Goal: Task Accomplishment & Management: Manage account settings

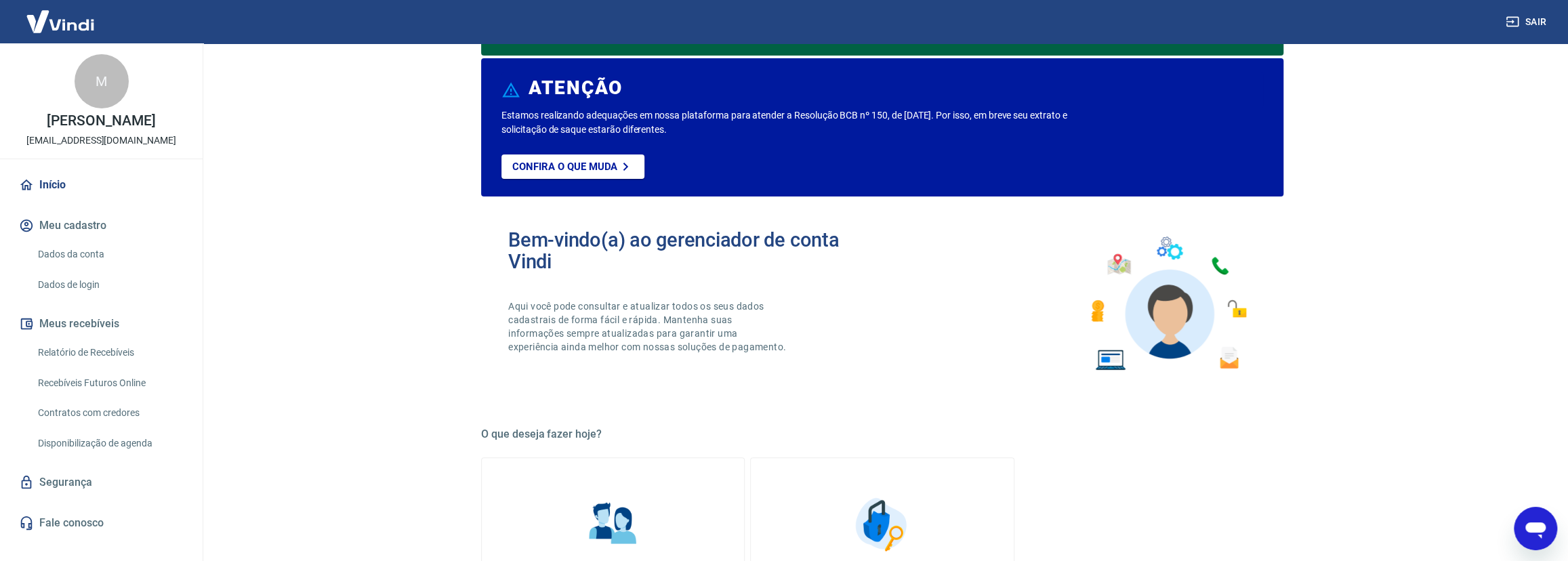
scroll to position [123, 0]
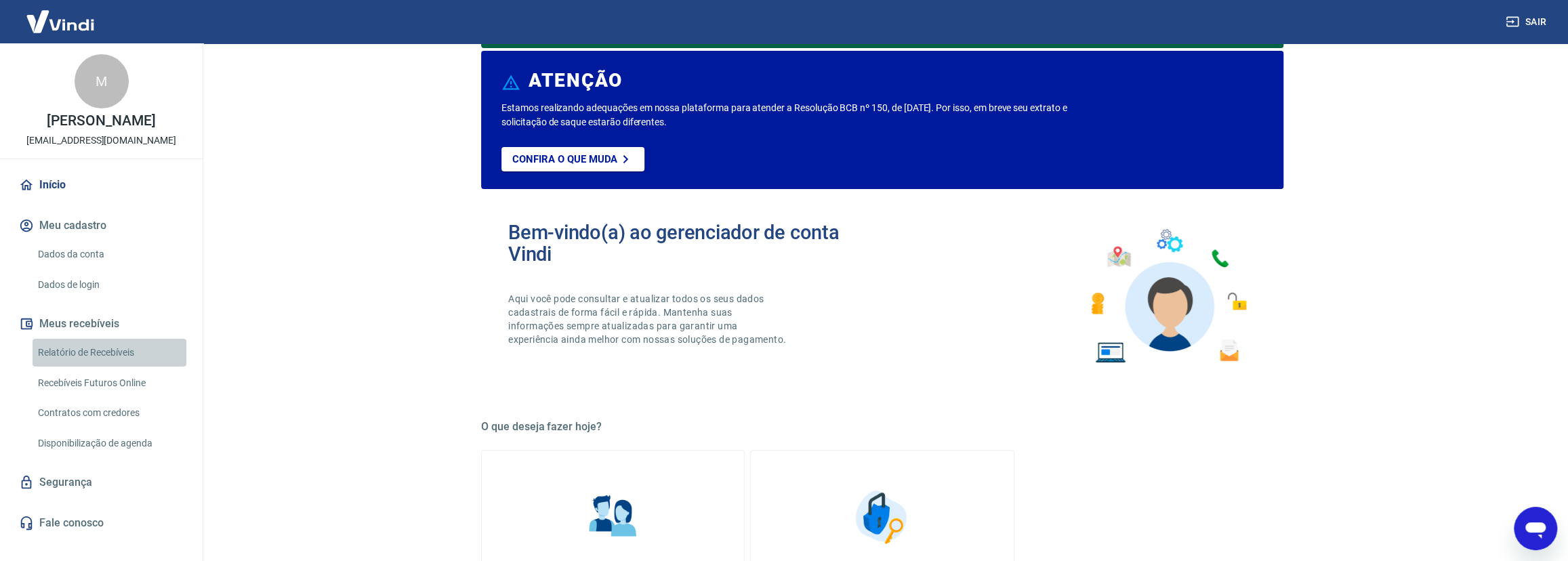
click at [114, 365] on link "Relatório de Recebíveis" at bounding box center [109, 353] width 154 height 28
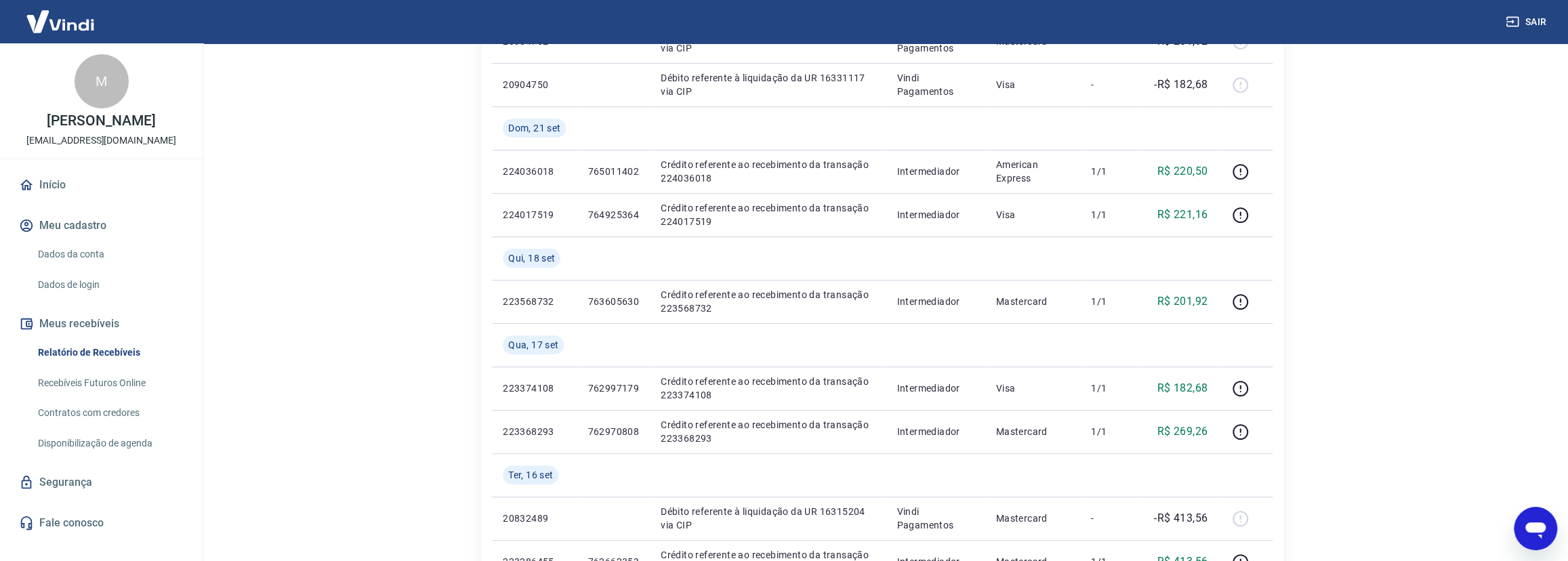
scroll to position [369, 0]
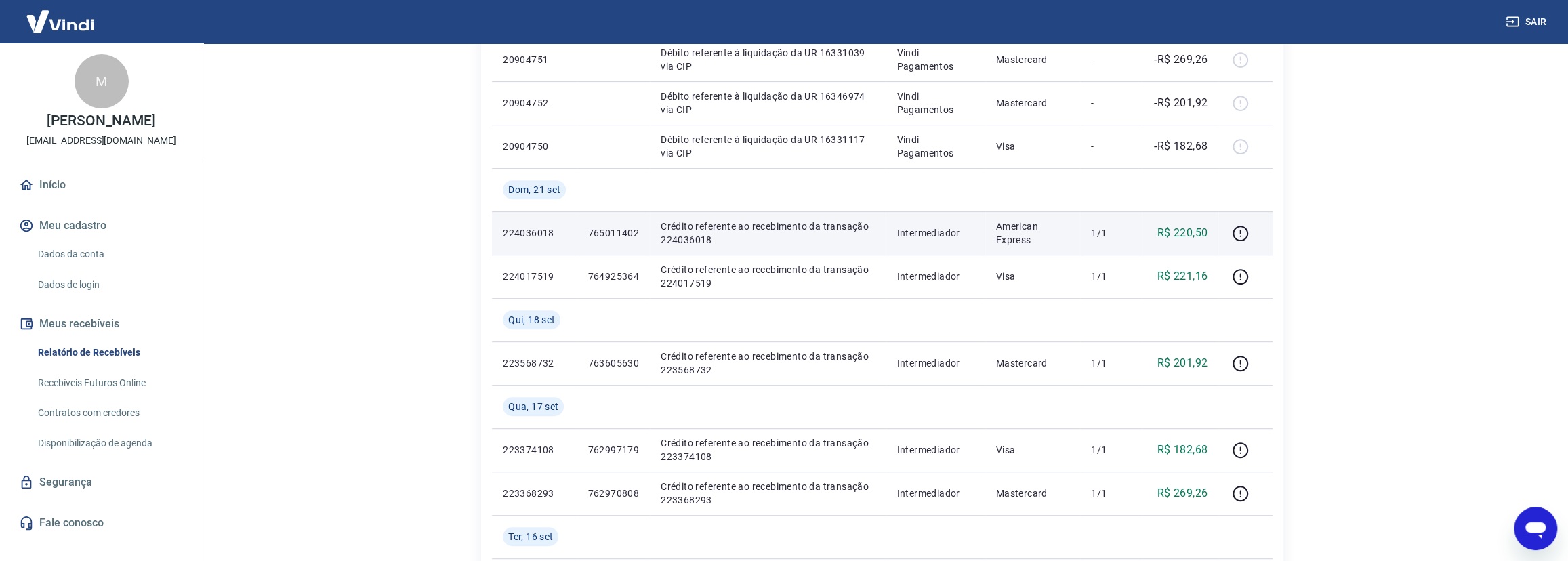
click at [839, 230] on p "Crédito referente ao recebimento da transação 224036018" at bounding box center [768, 233] width 214 height 27
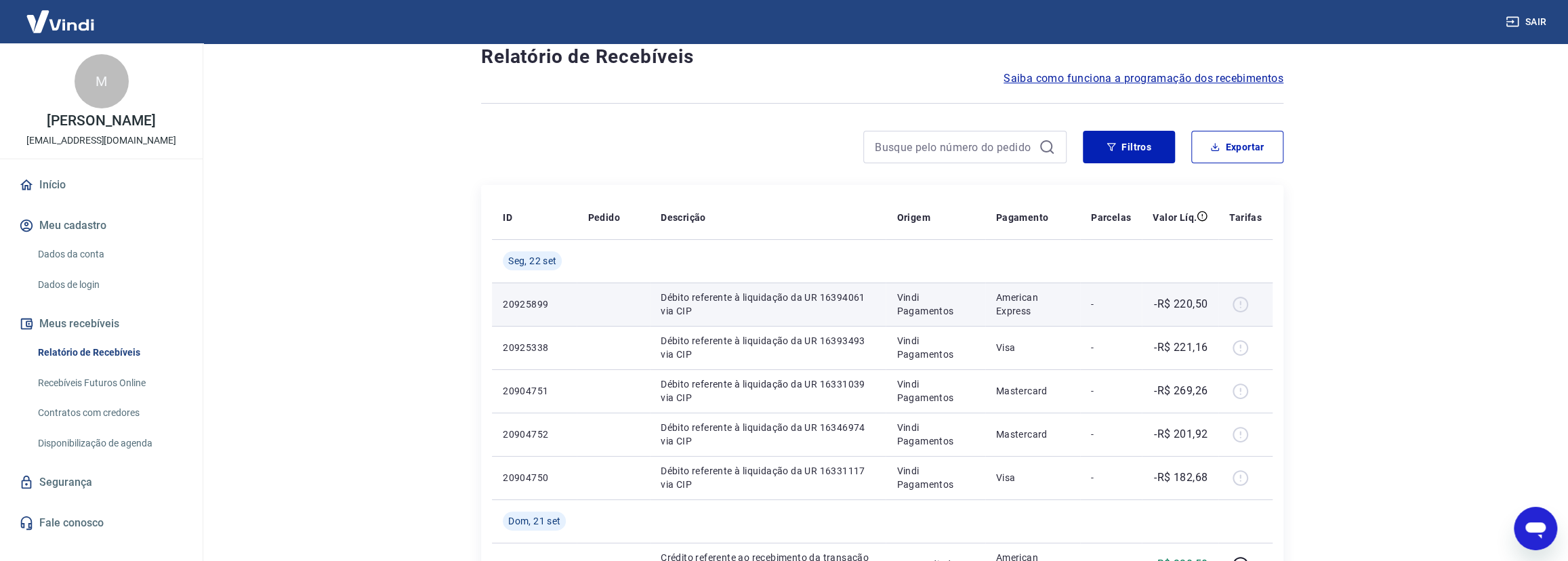
scroll to position [0, 0]
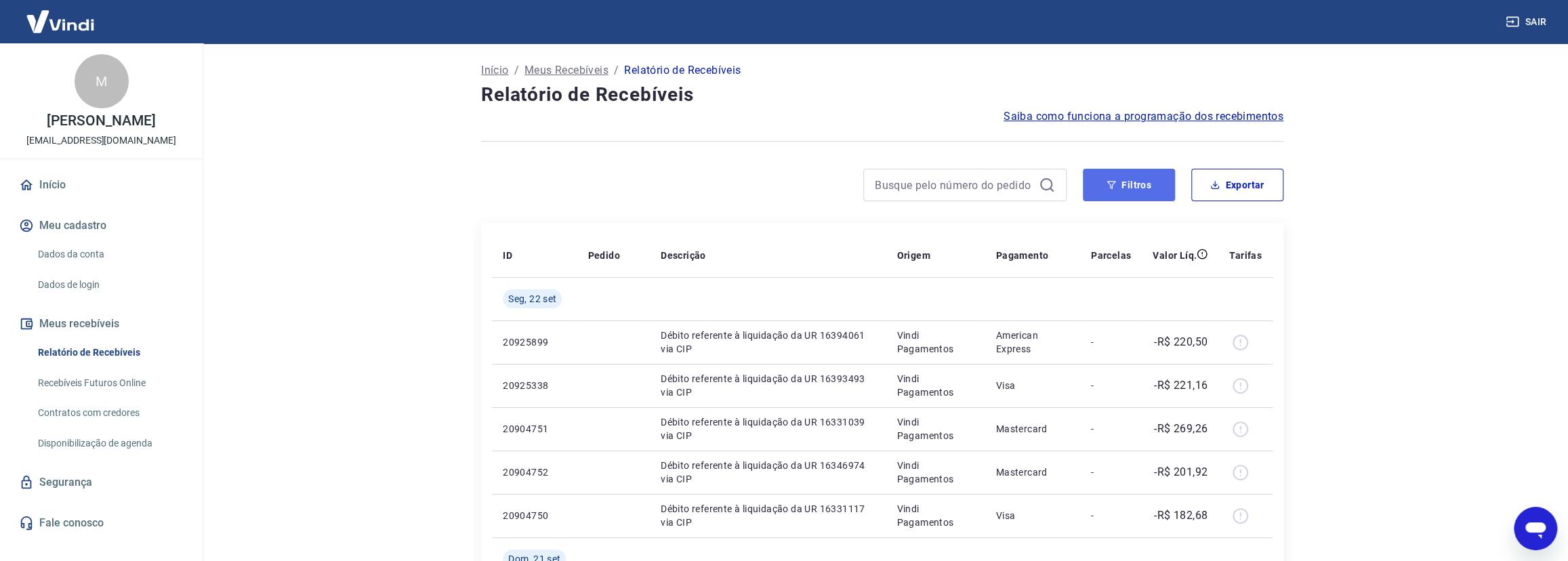
click at [1142, 183] on button "Filtros" at bounding box center [1128, 185] width 92 height 33
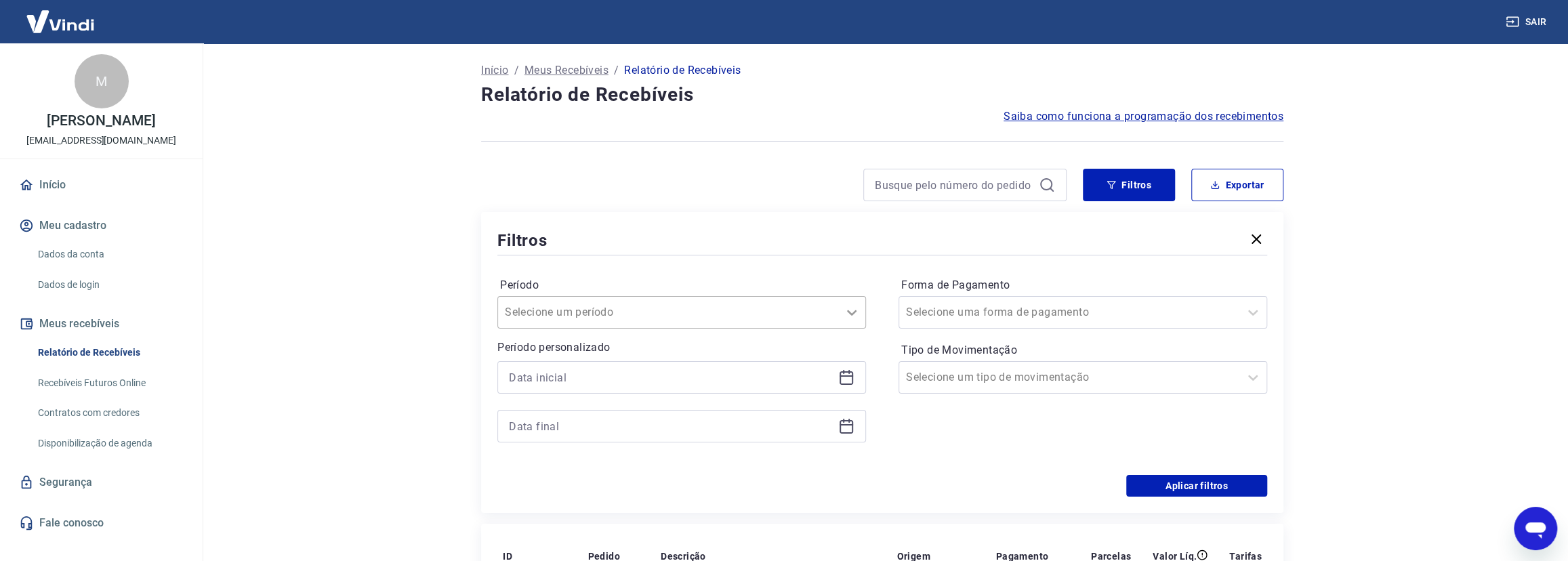
click at [845, 311] on icon at bounding box center [852, 313] width 16 height 16
click at [601, 414] on div "Última semana" at bounding box center [682, 415] width 369 height 27
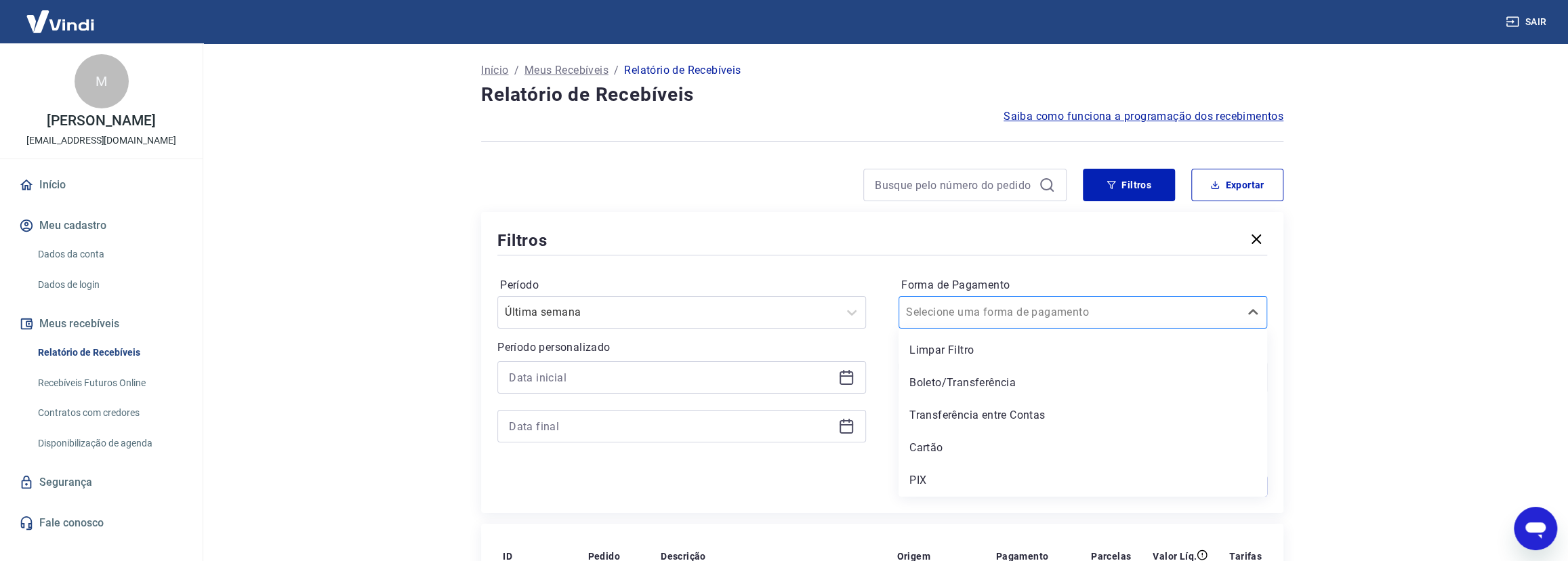
click at [1116, 313] on div at bounding box center [1069, 312] width 327 height 19
click at [737, 390] on div at bounding box center [682, 378] width 369 height 33
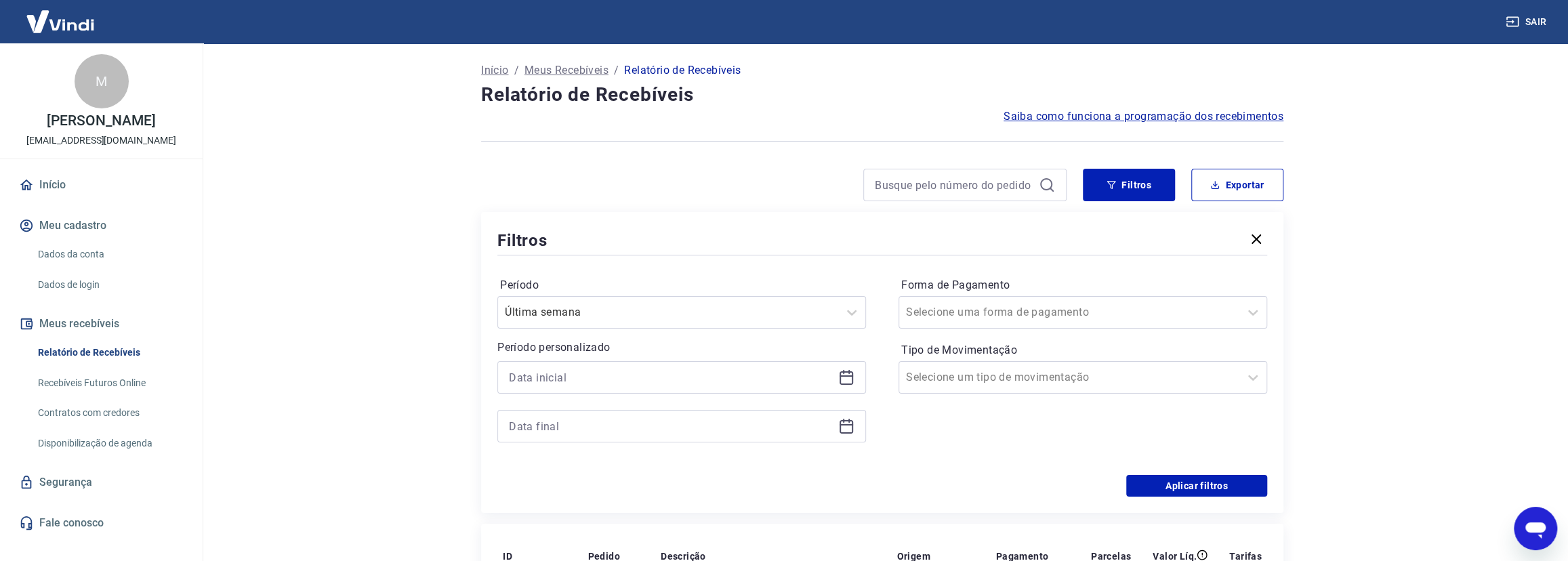
click at [845, 373] on icon at bounding box center [846, 378] width 16 height 16
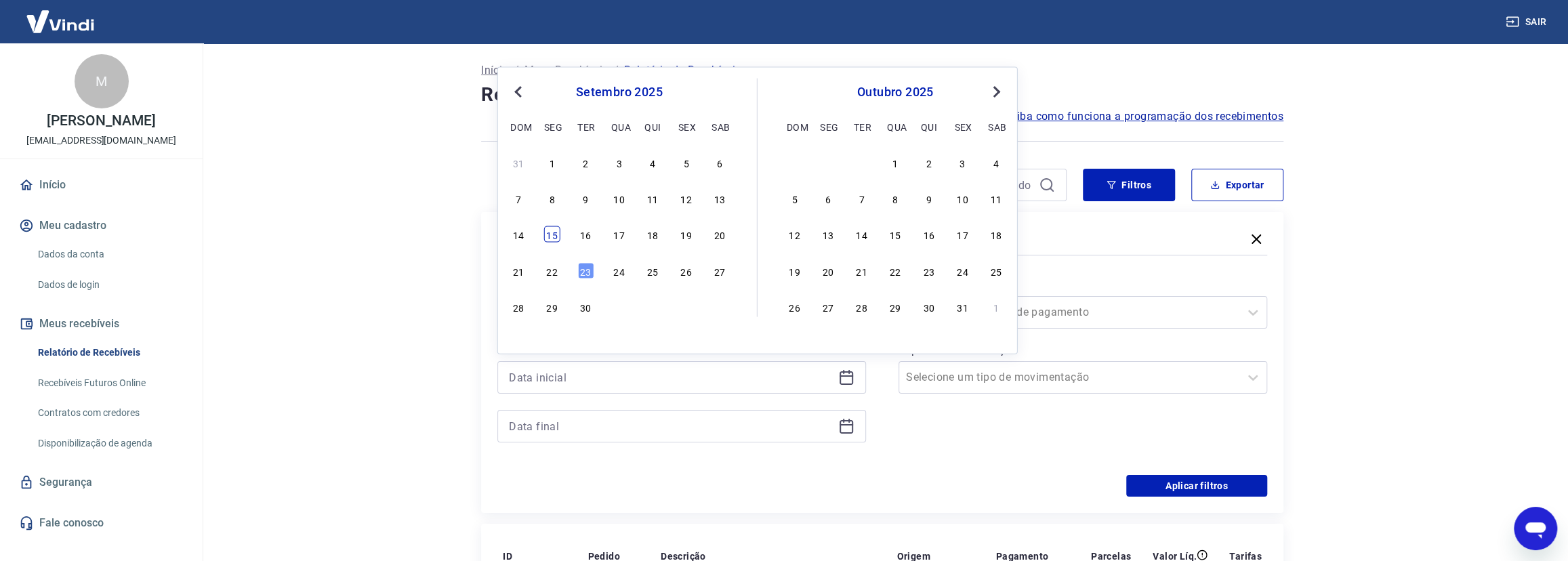
click at [555, 235] on div "15" at bounding box center [552, 234] width 16 height 16
type input "15/09/2025"
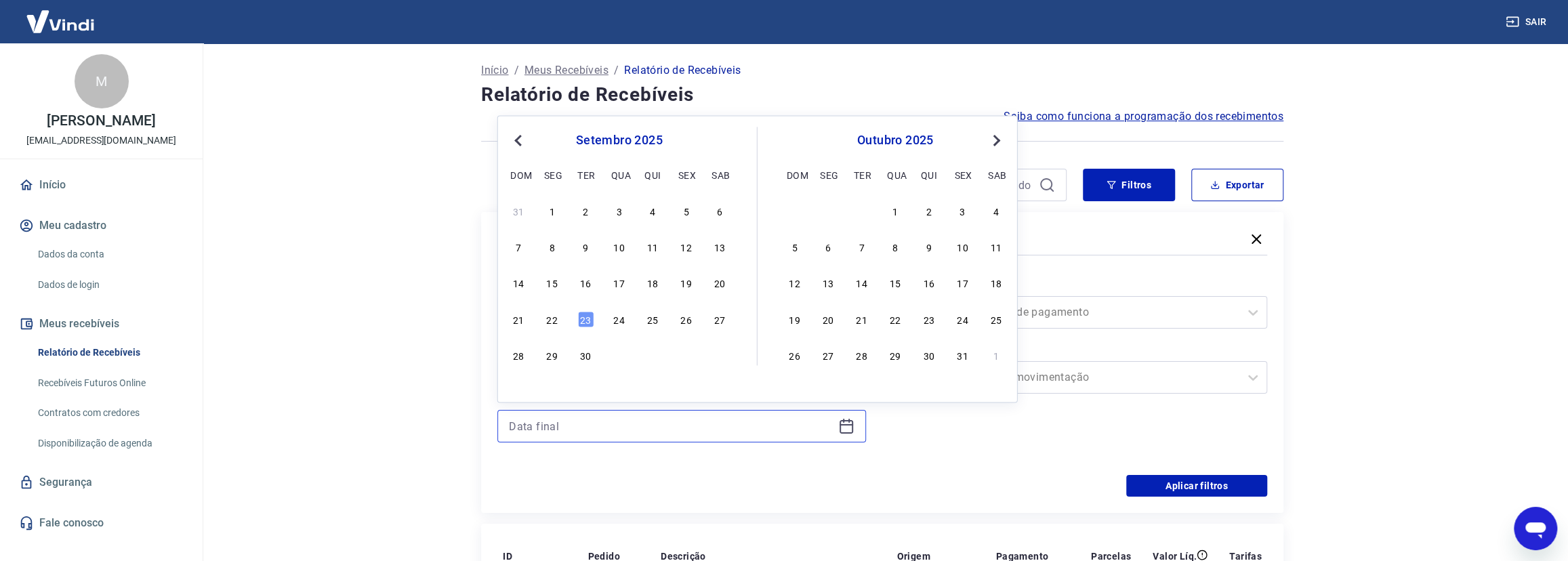
click at [748, 425] on input at bounding box center [670, 425] width 323 height 21
click at [586, 318] on div "23" at bounding box center [585, 319] width 16 height 16
type input "23/09/2025"
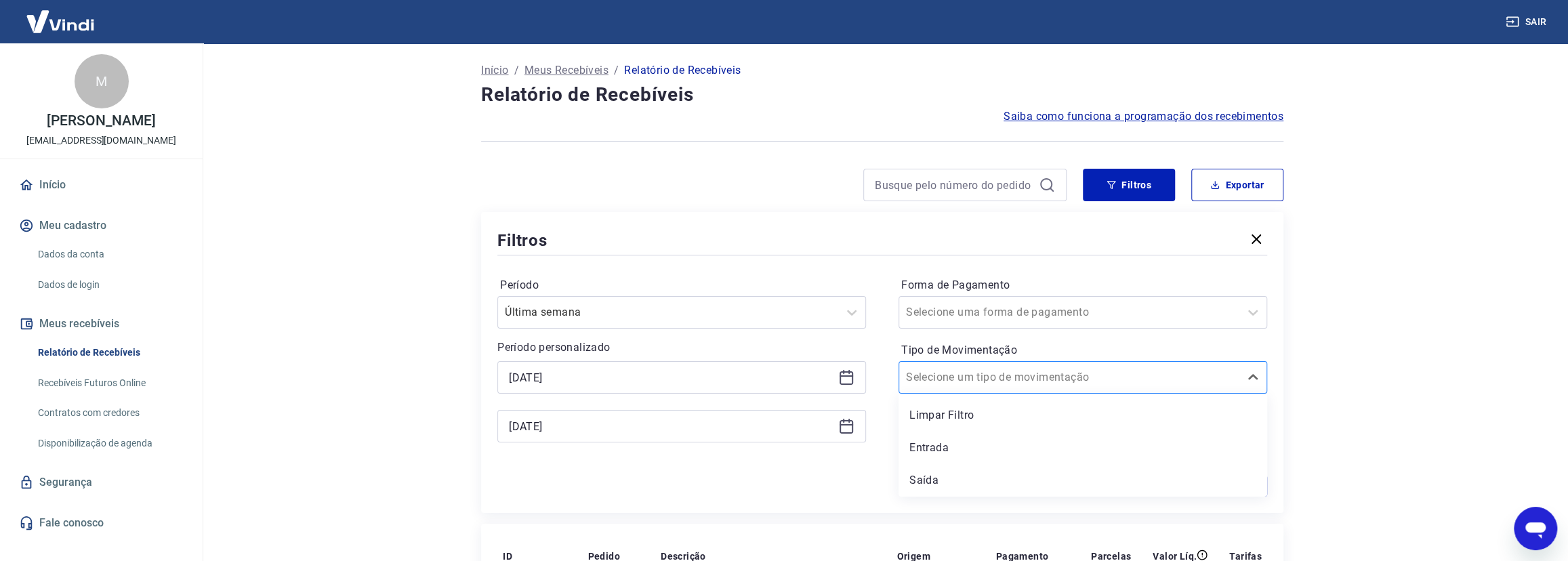
click at [1117, 379] on div at bounding box center [1069, 377] width 327 height 19
click at [1063, 311] on div at bounding box center [1069, 312] width 327 height 19
click at [1351, 262] on main "Início / Meus Recebíveis / Relatório de Recebíveis Relatório de Recebíveis Saib…" at bounding box center [882, 302] width 1371 height 517
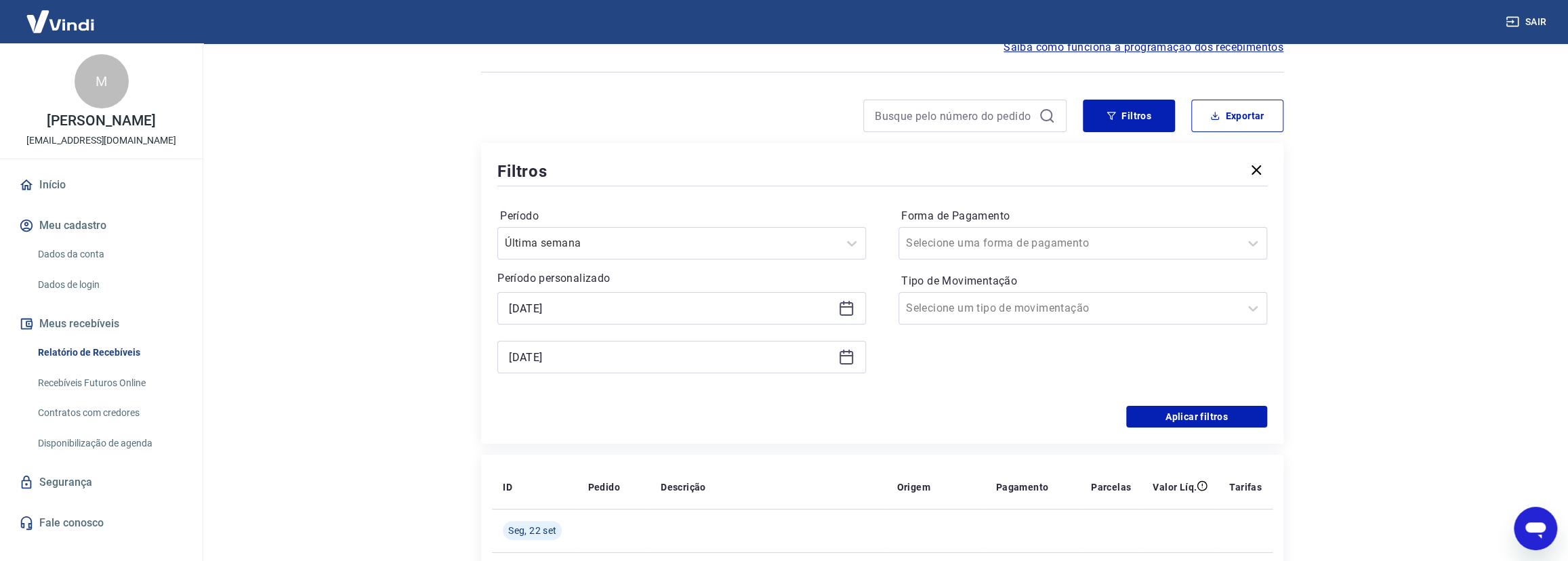
scroll to position [246, 0]
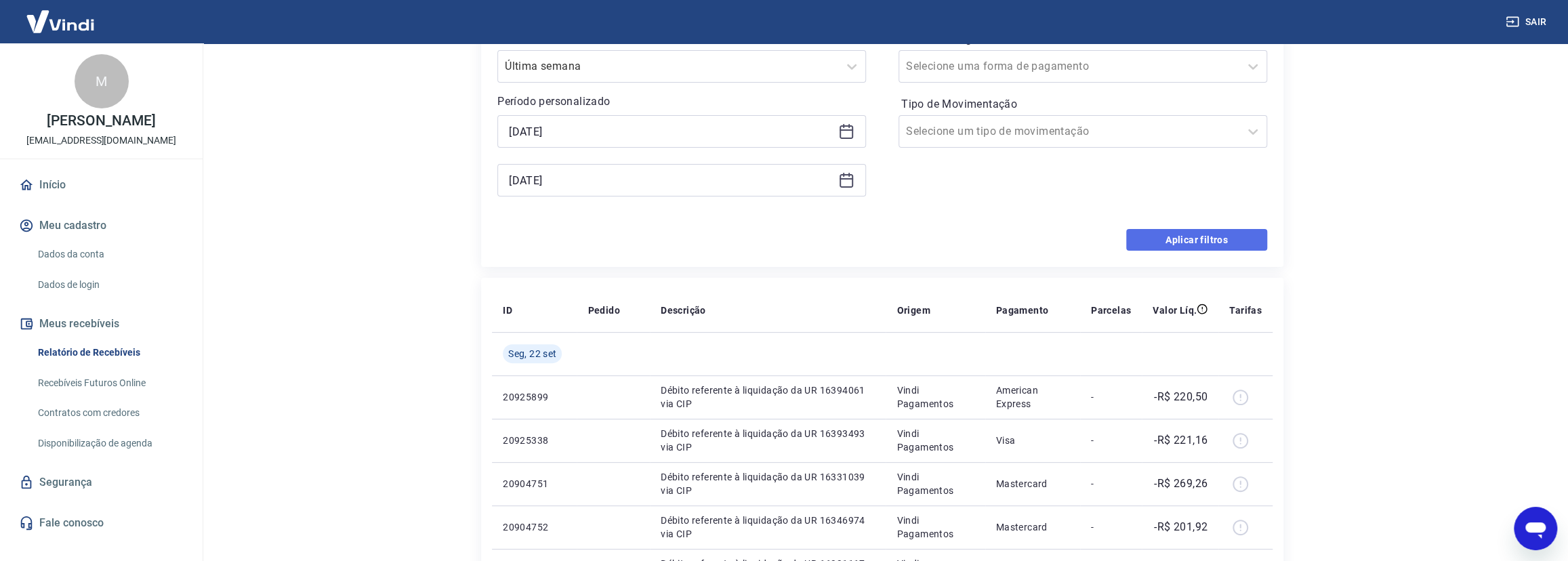
click at [1184, 235] on button "Aplicar filtros" at bounding box center [1196, 239] width 141 height 21
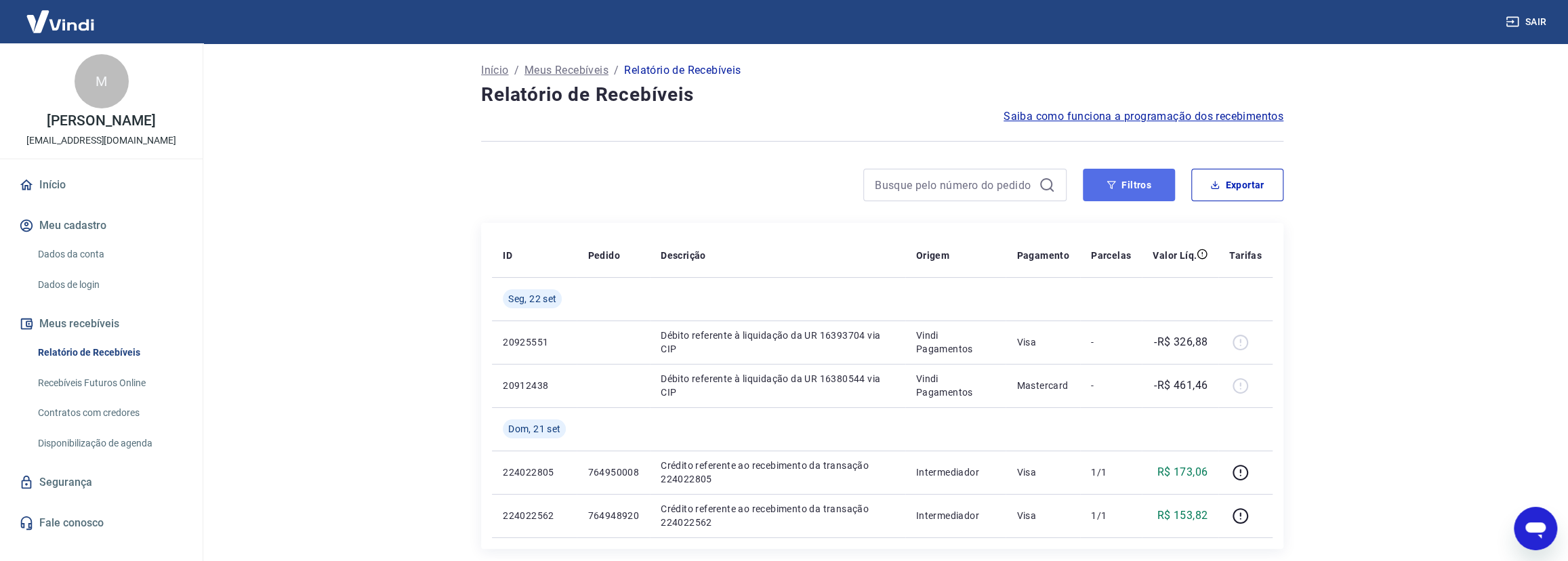
click at [1128, 186] on button "Filtros" at bounding box center [1128, 185] width 92 height 33
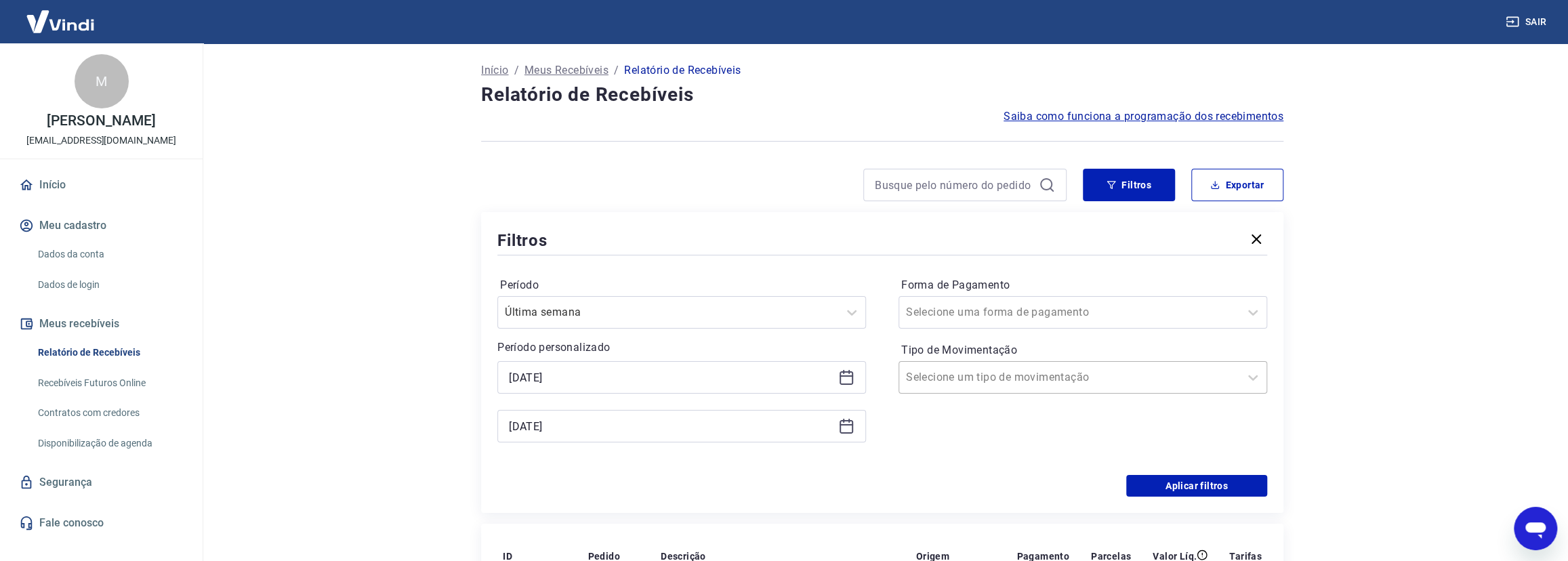
click at [1160, 377] on div at bounding box center [1069, 377] width 327 height 19
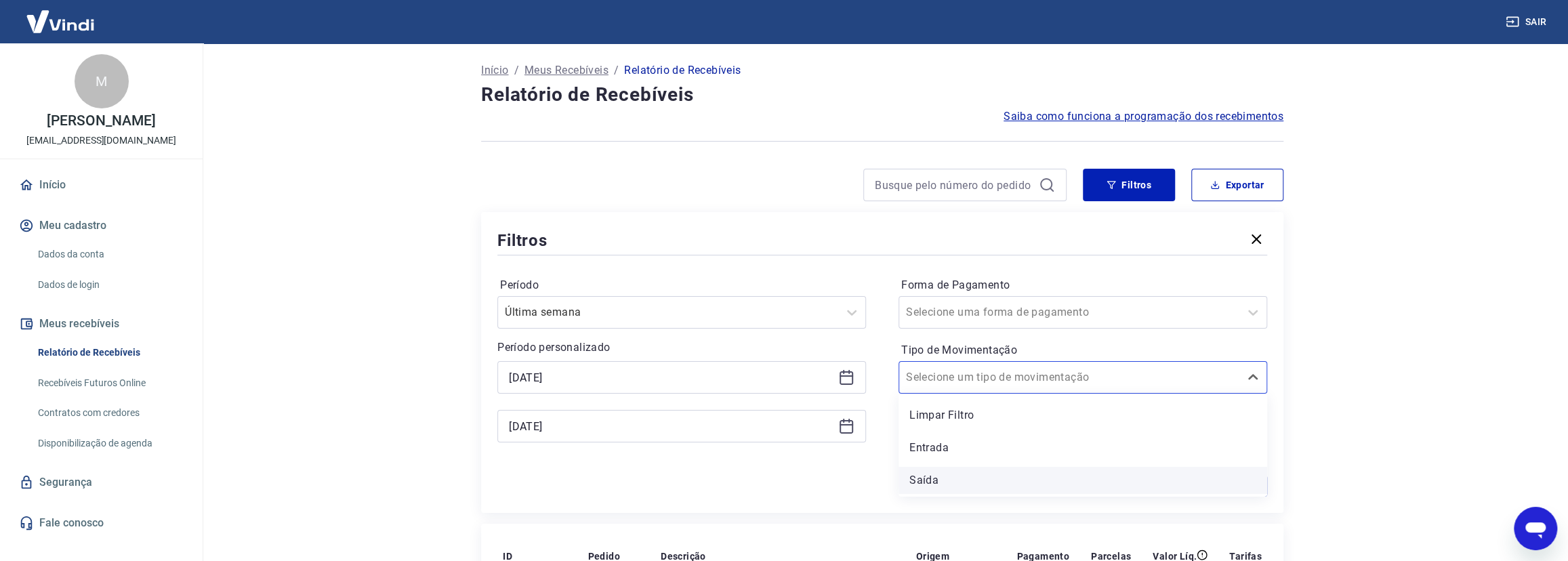
click at [1017, 480] on div "Saída" at bounding box center [1083, 480] width 369 height 27
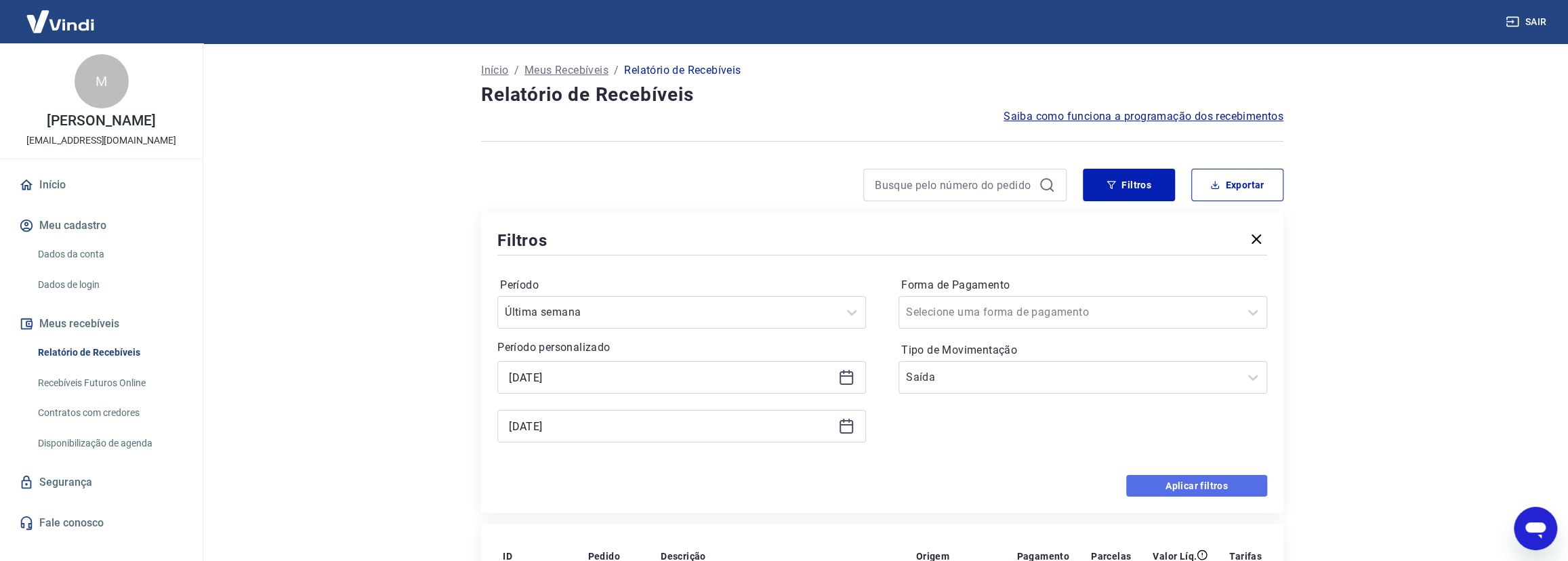
click at [1218, 480] on button "Aplicar filtros" at bounding box center [1196, 485] width 141 height 21
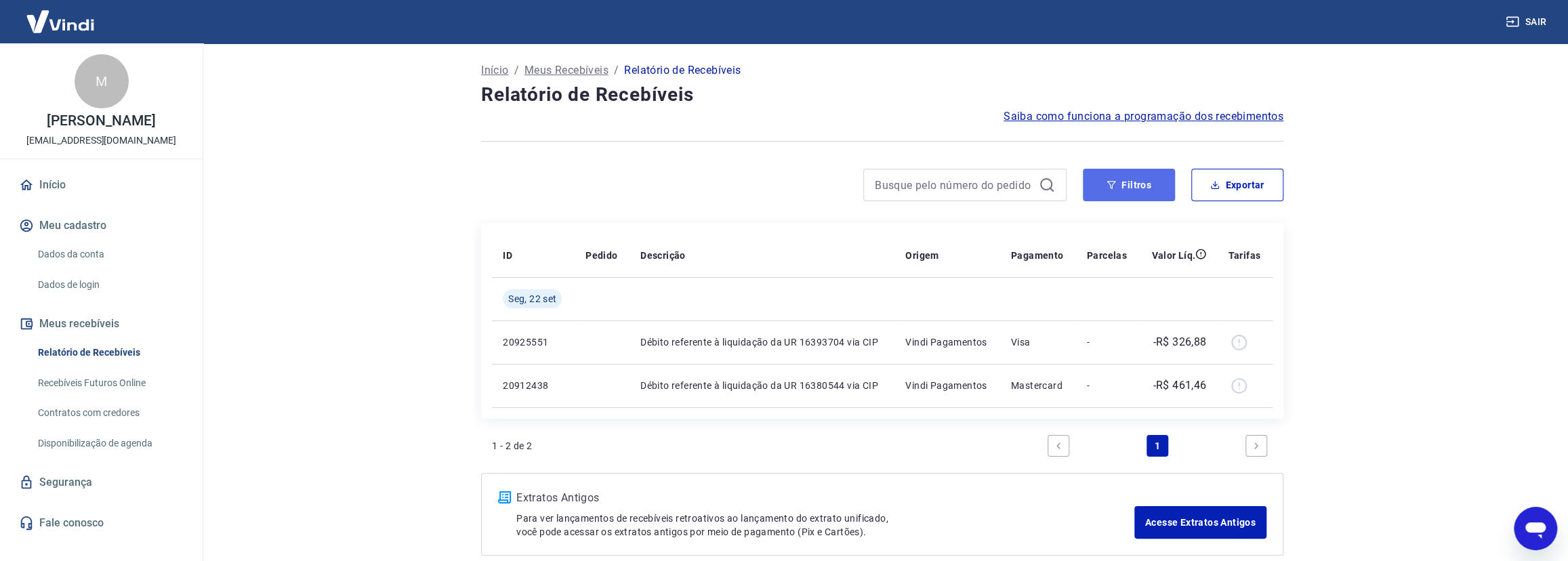
click at [1142, 186] on button "Filtros" at bounding box center [1128, 185] width 92 height 33
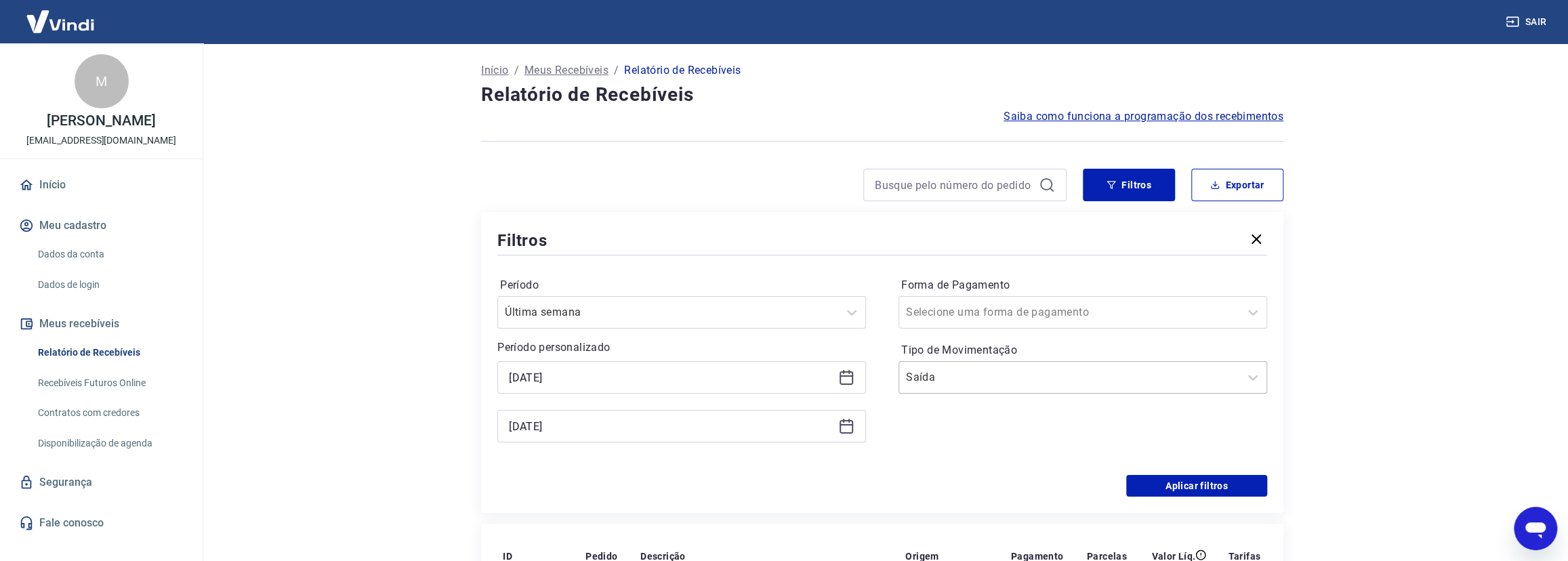
click at [1067, 381] on div at bounding box center [1069, 377] width 327 height 19
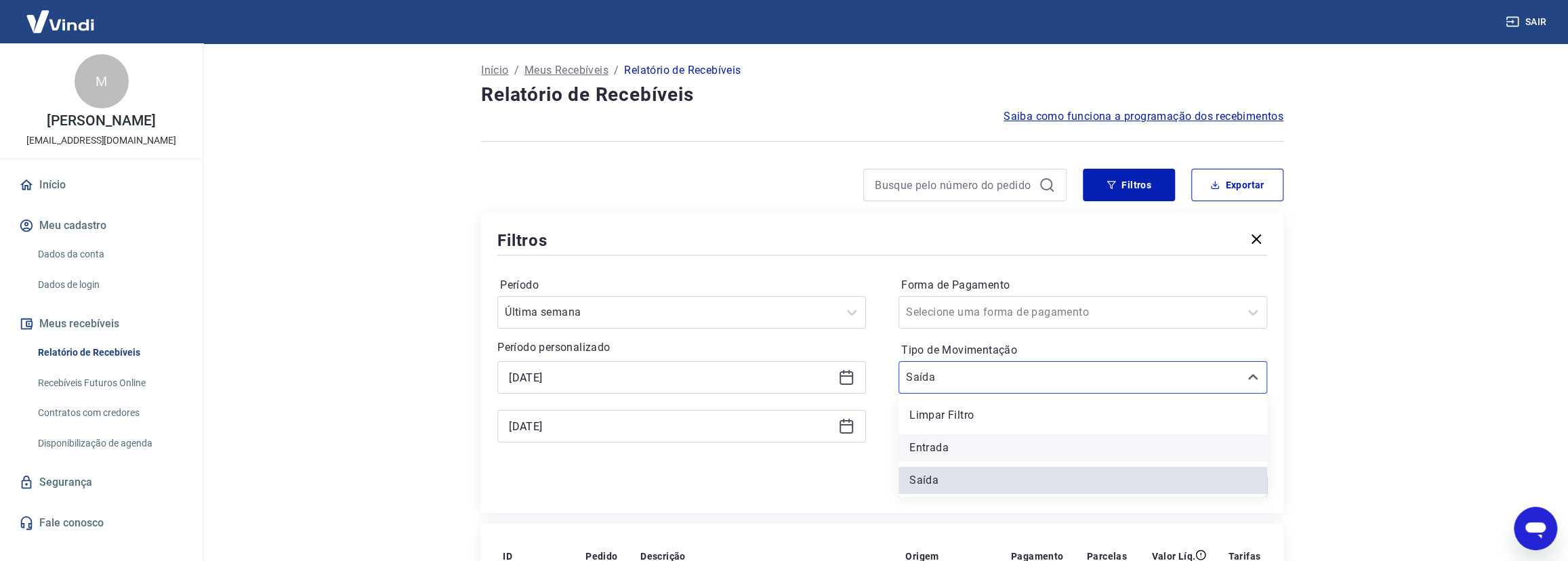
click at [1001, 440] on div "Entrada" at bounding box center [1083, 447] width 369 height 27
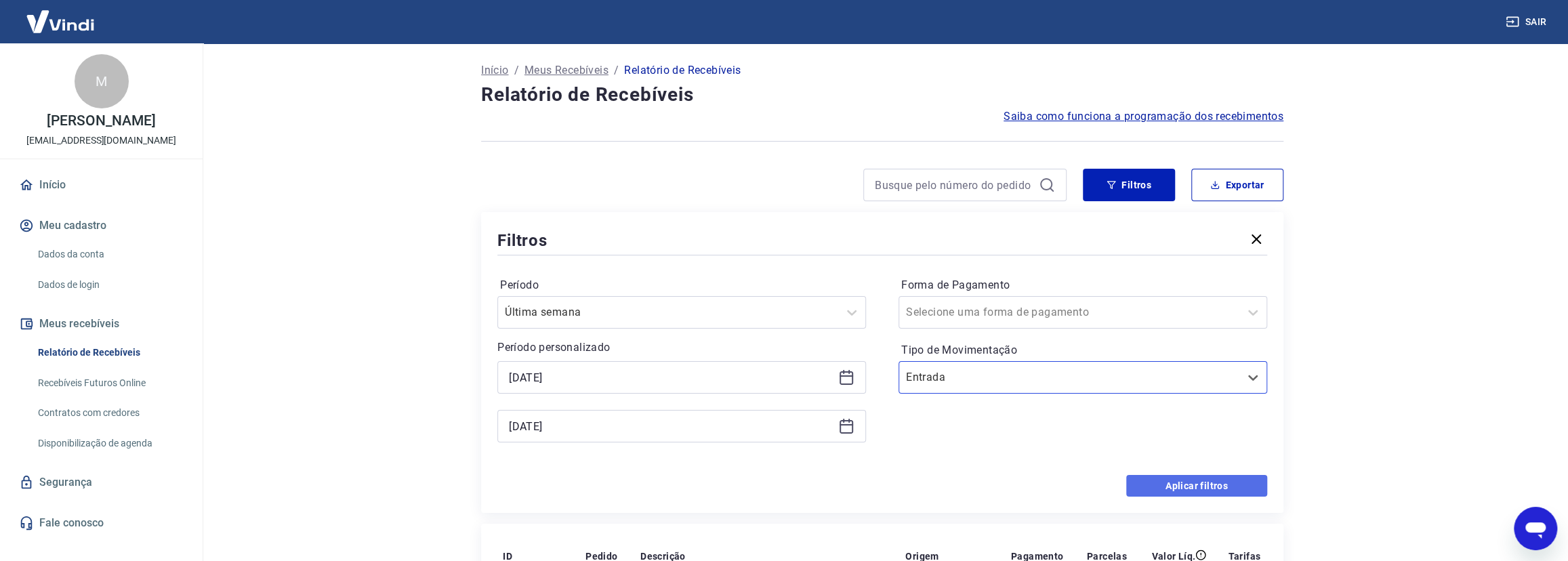
click at [1203, 480] on button "Aplicar filtros" at bounding box center [1196, 485] width 141 height 21
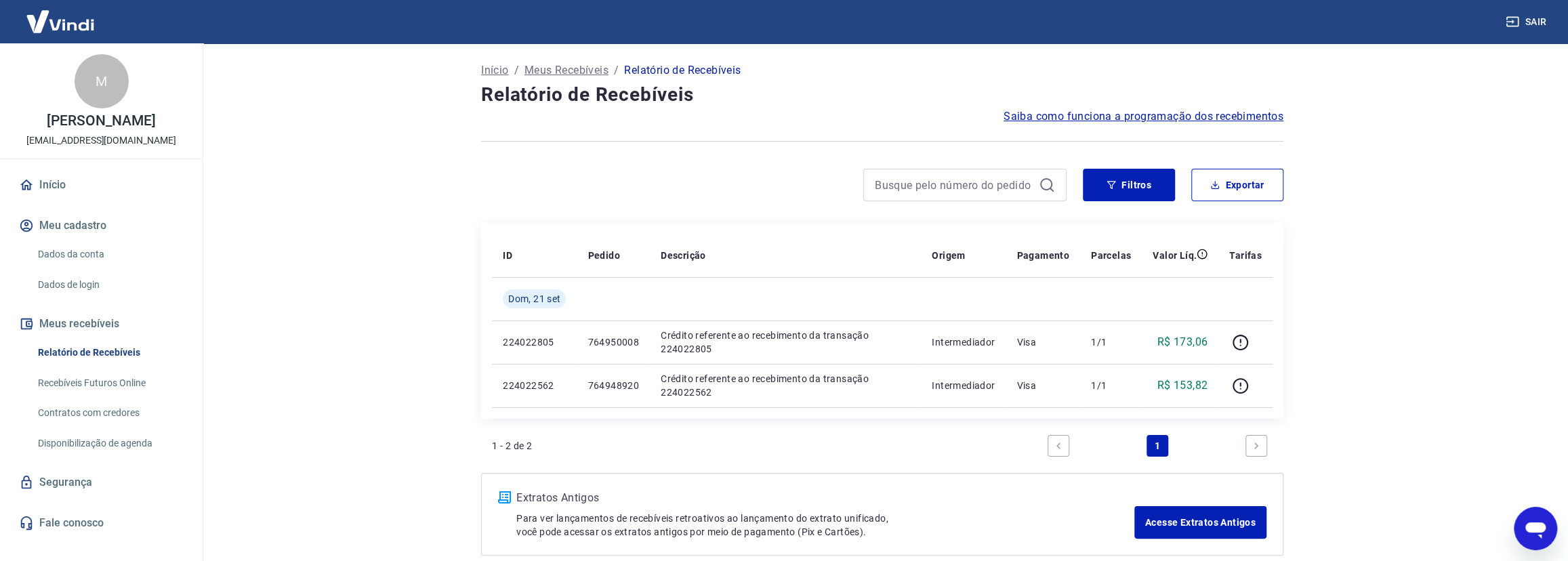
click at [1253, 447] on icon "Next page" at bounding box center [1256, 446] width 10 height 10
click at [1136, 181] on button "Filtros" at bounding box center [1128, 185] width 92 height 33
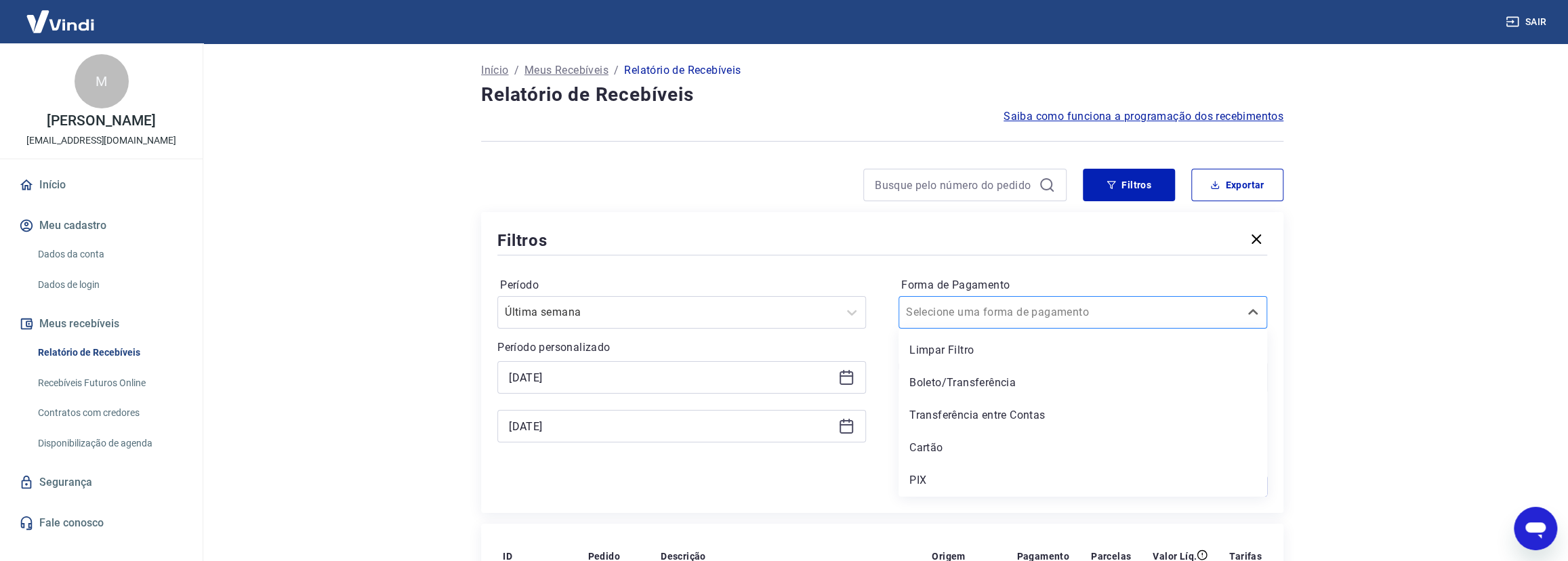
click at [1105, 307] on div at bounding box center [1069, 312] width 327 height 19
click at [967, 418] on div "Transferência entre Contas" at bounding box center [1083, 415] width 369 height 27
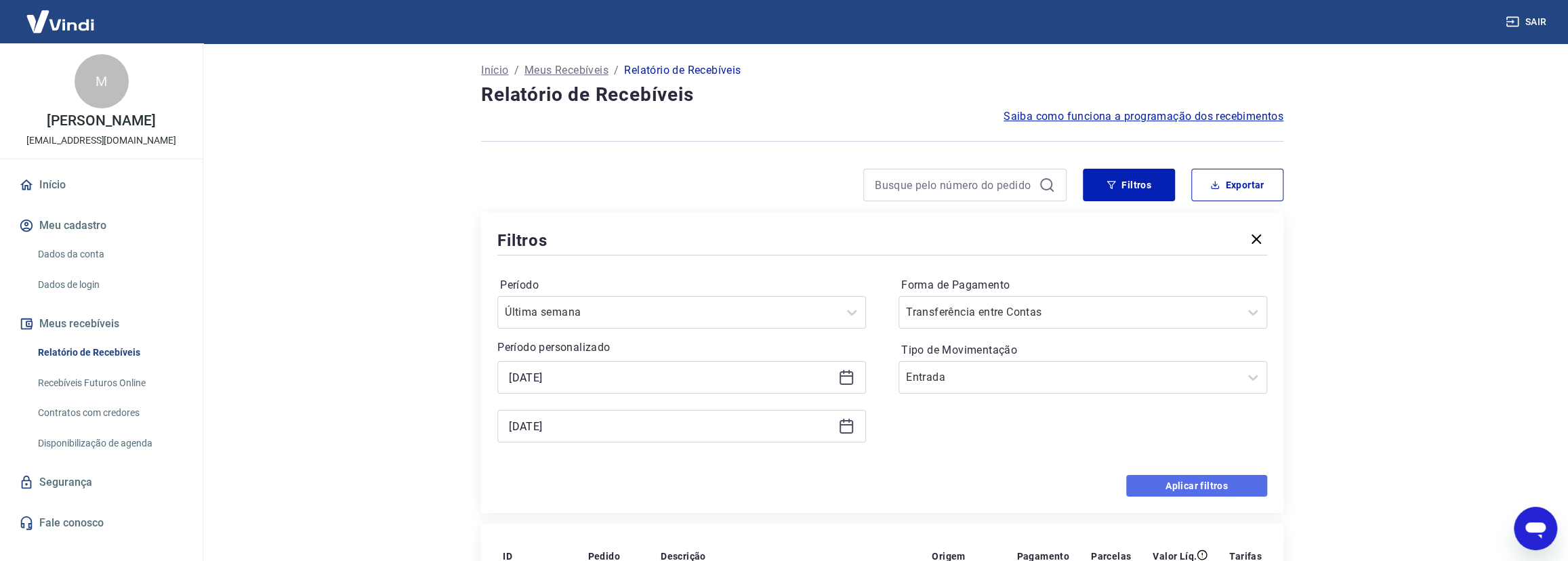
click at [1193, 485] on button "Aplicar filtros" at bounding box center [1196, 485] width 141 height 21
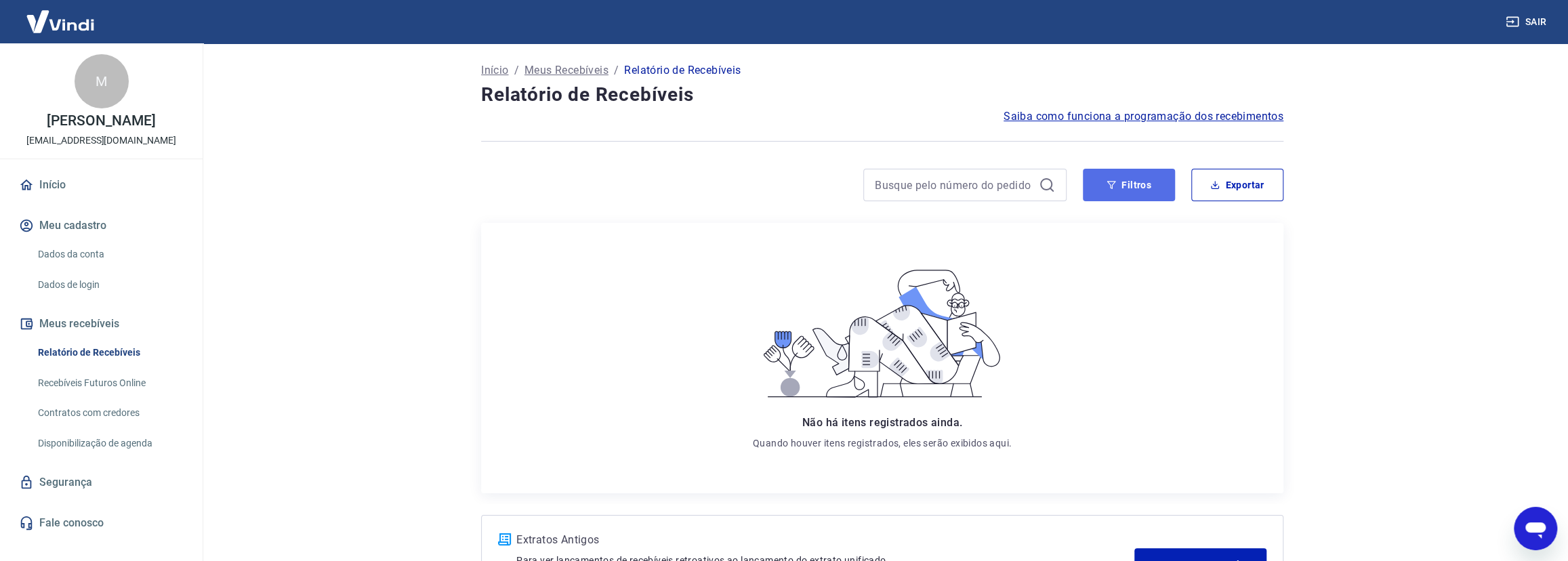
click at [1152, 184] on button "Filtros" at bounding box center [1128, 185] width 92 height 33
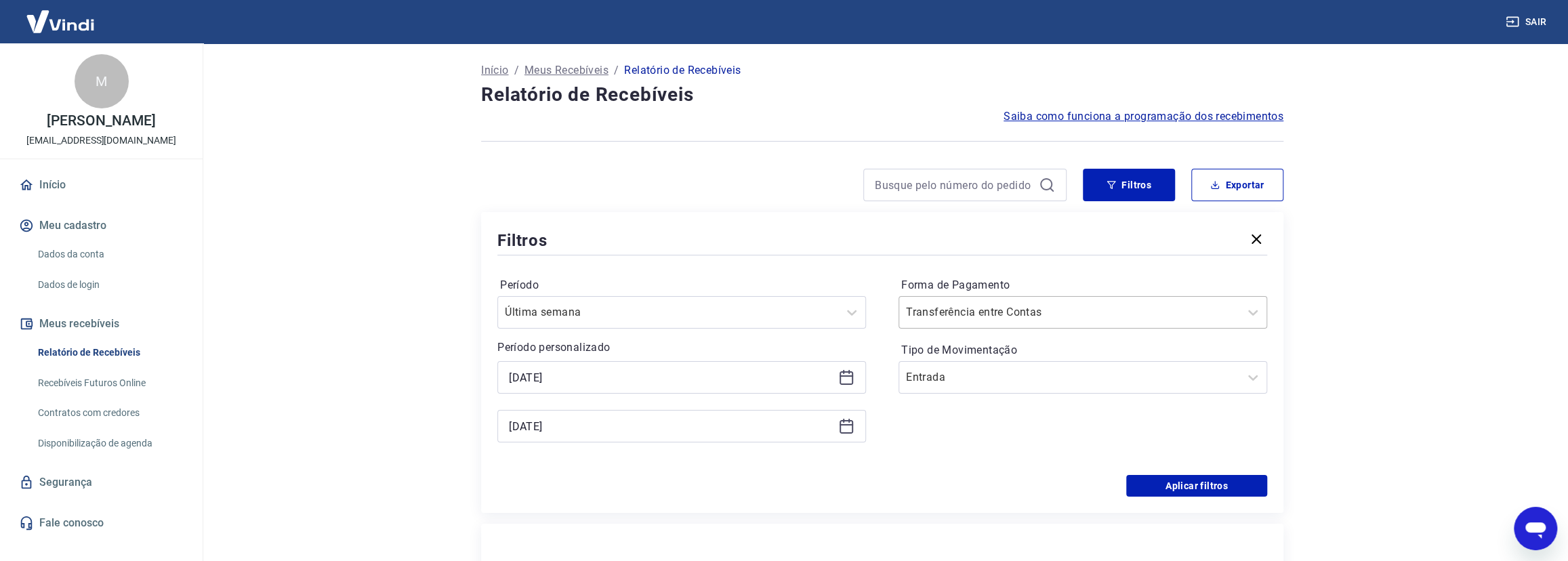
click at [1086, 312] on div at bounding box center [1069, 312] width 327 height 19
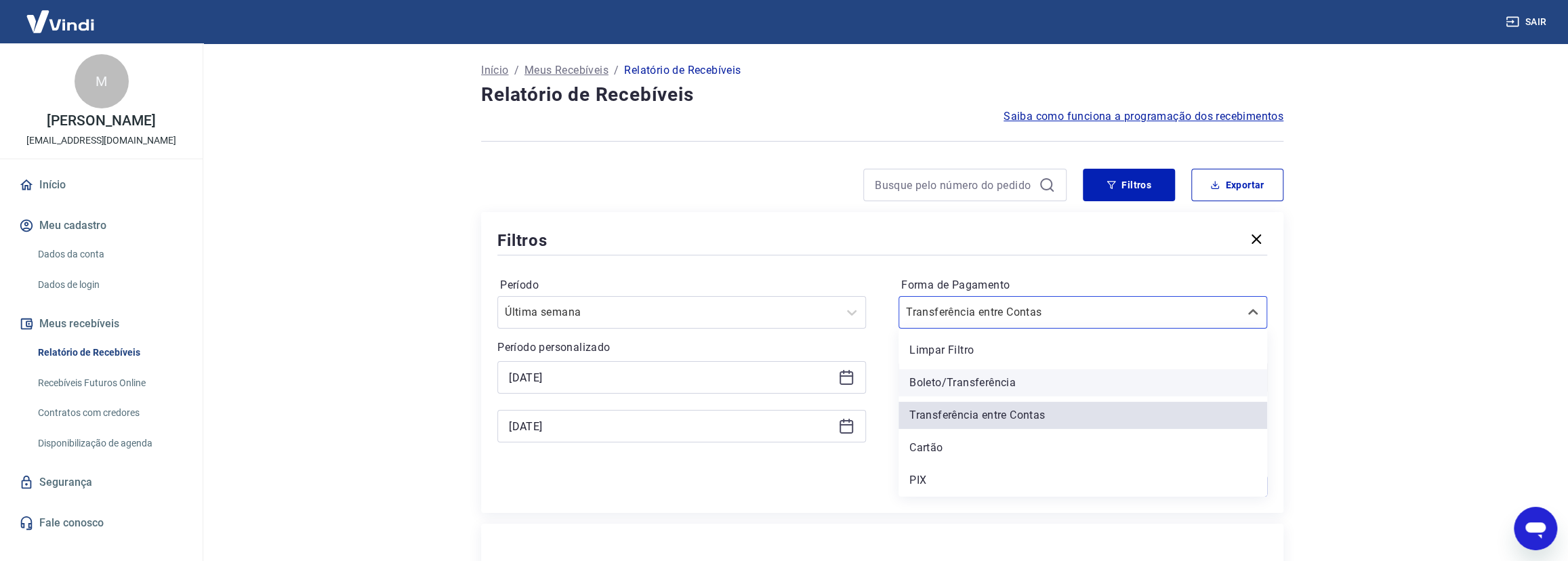
click at [1026, 381] on div "Boleto/Transferência" at bounding box center [1083, 382] width 369 height 27
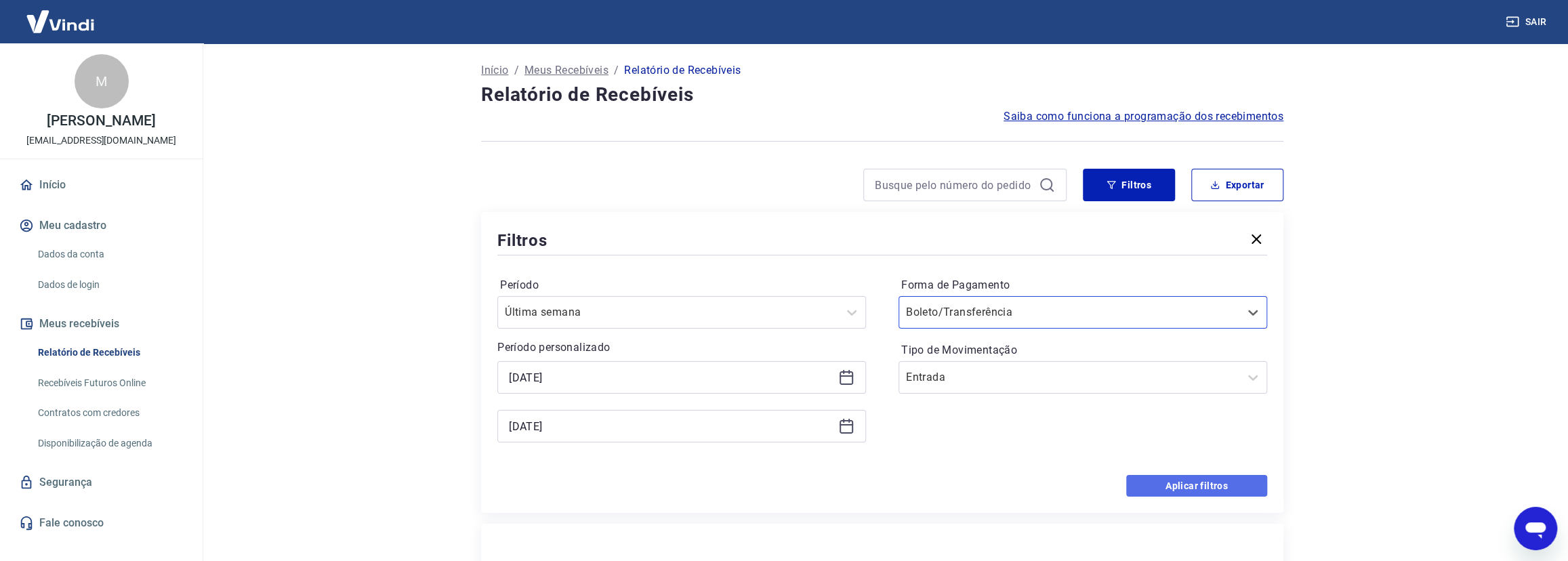
click at [1168, 488] on button "Aplicar filtros" at bounding box center [1196, 485] width 141 height 21
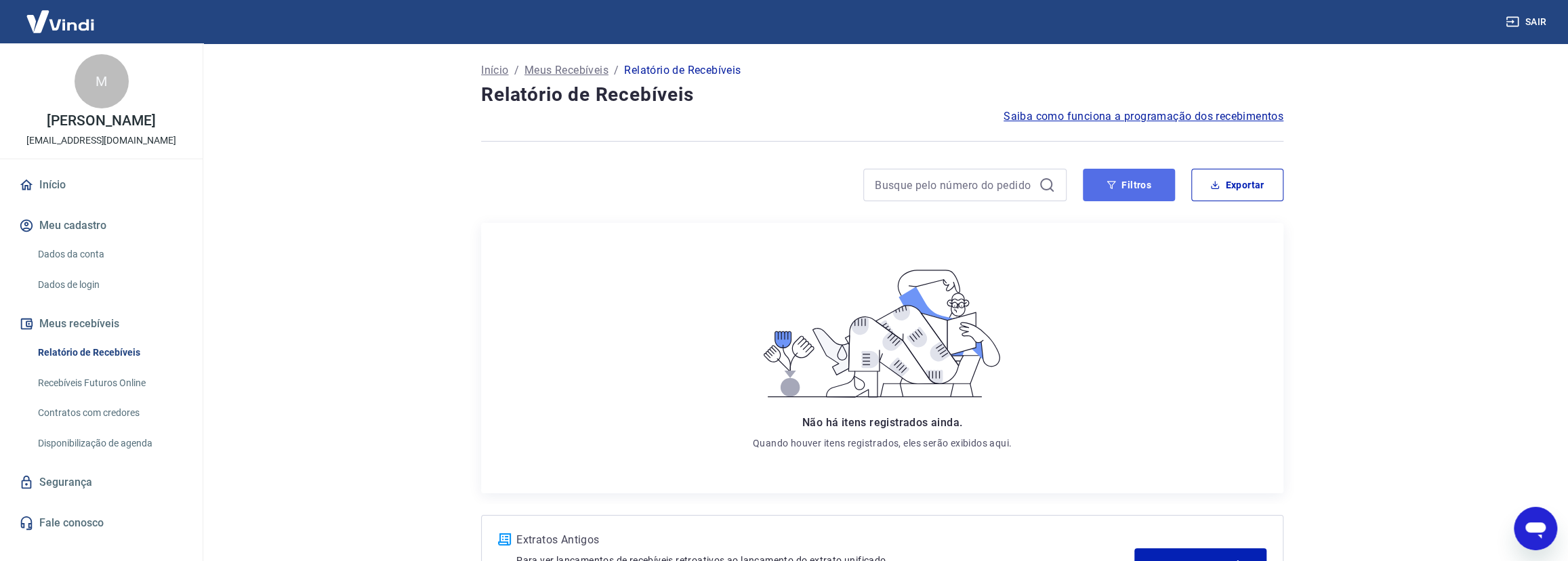
click at [1108, 182] on icon "button" at bounding box center [1111, 185] width 9 height 8
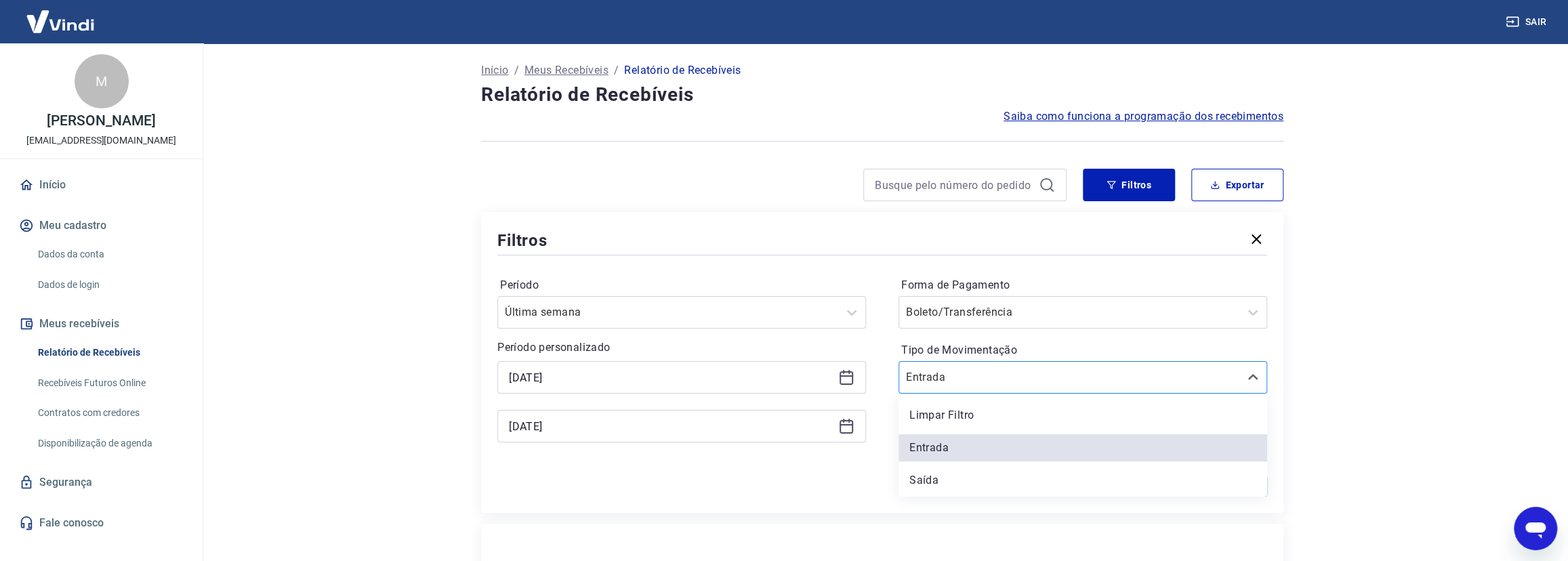
click at [1052, 365] on div "Entrada" at bounding box center [1068, 378] width 340 height 25
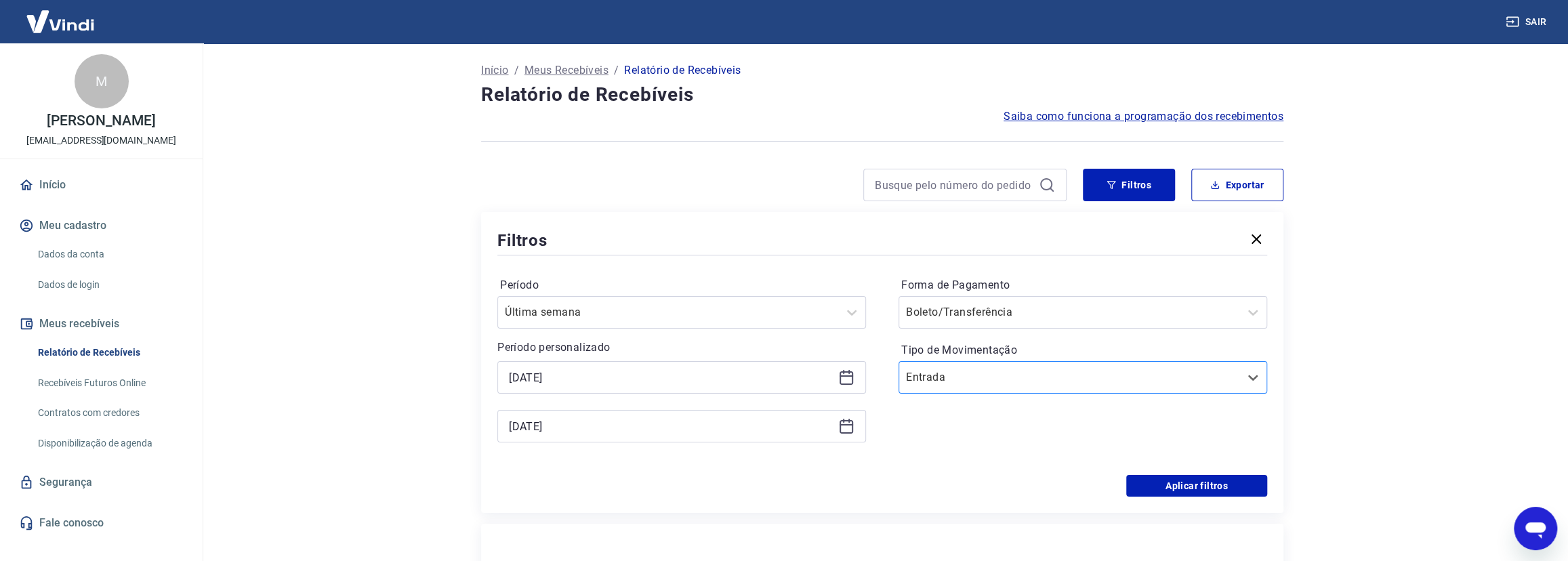
click at [1050, 369] on div at bounding box center [1069, 377] width 327 height 19
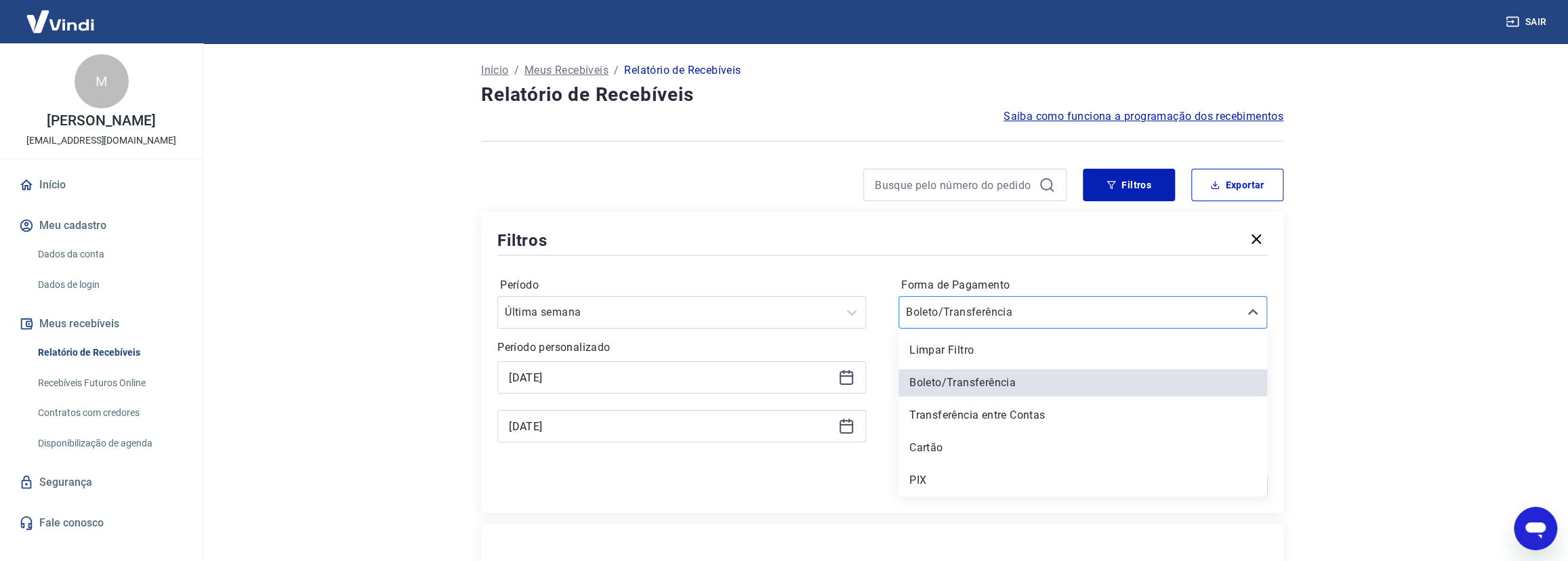
click at [1044, 315] on div at bounding box center [1069, 312] width 327 height 19
click at [986, 453] on div "Cartão" at bounding box center [1083, 447] width 369 height 27
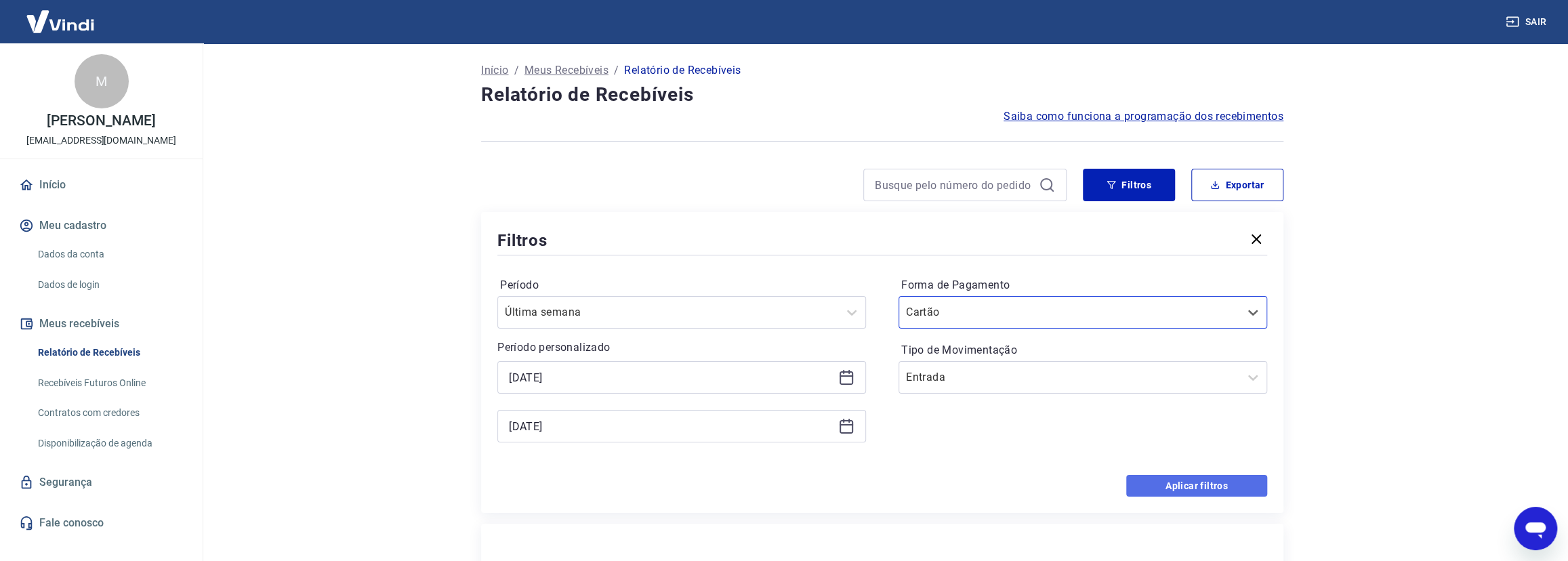
click at [1146, 486] on button "Aplicar filtros" at bounding box center [1196, 485] width 141 height 21
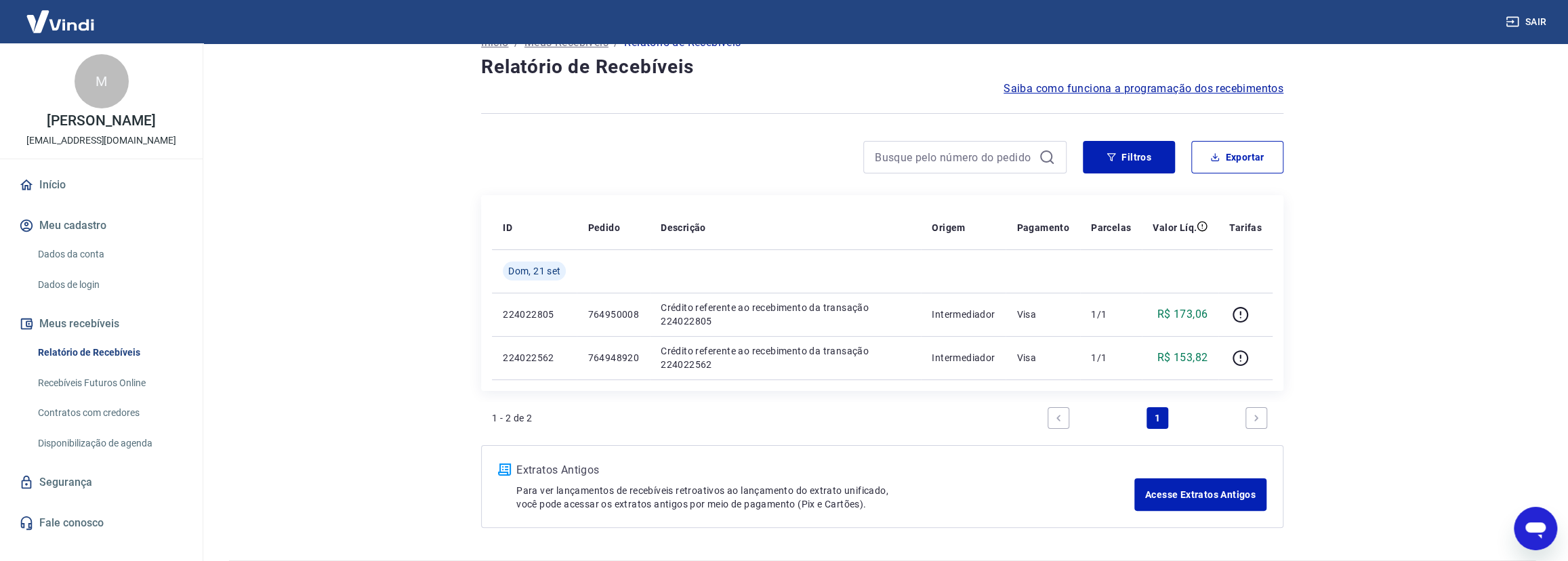
scroll to position [67, 0]
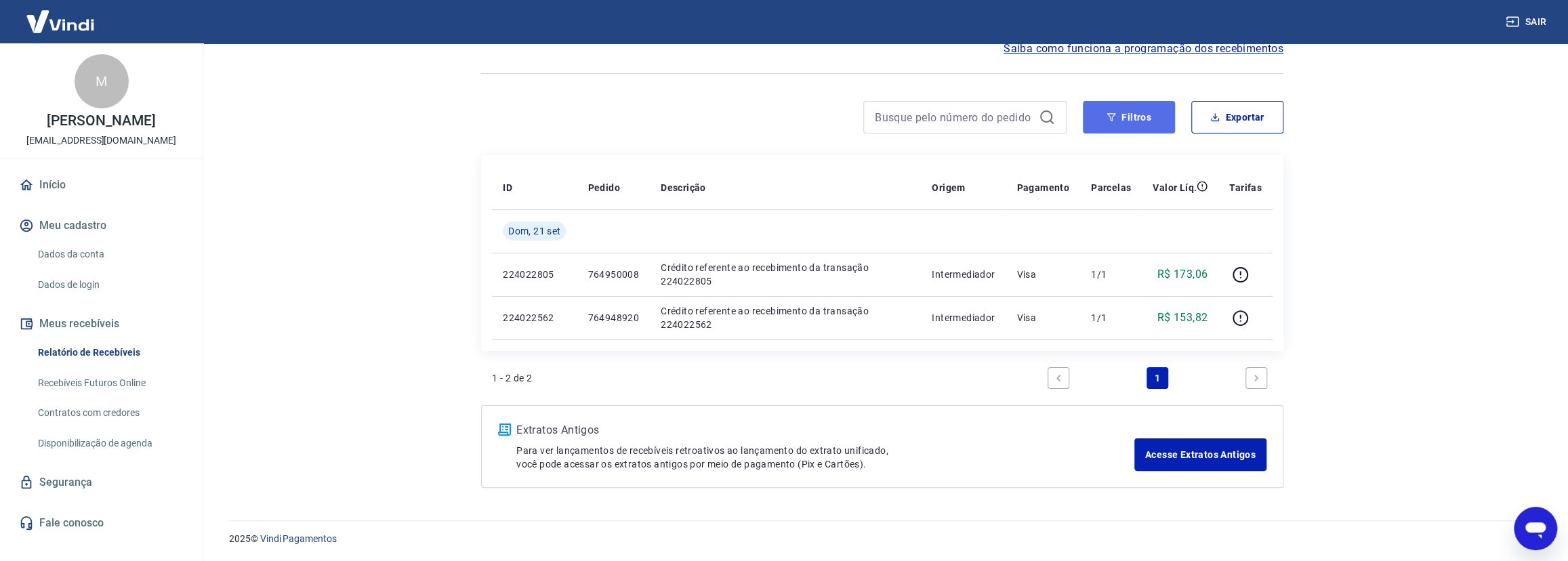
click at [1117, 123] on button "Filtros" at bounding box center [1128, 118] width 92 height 33
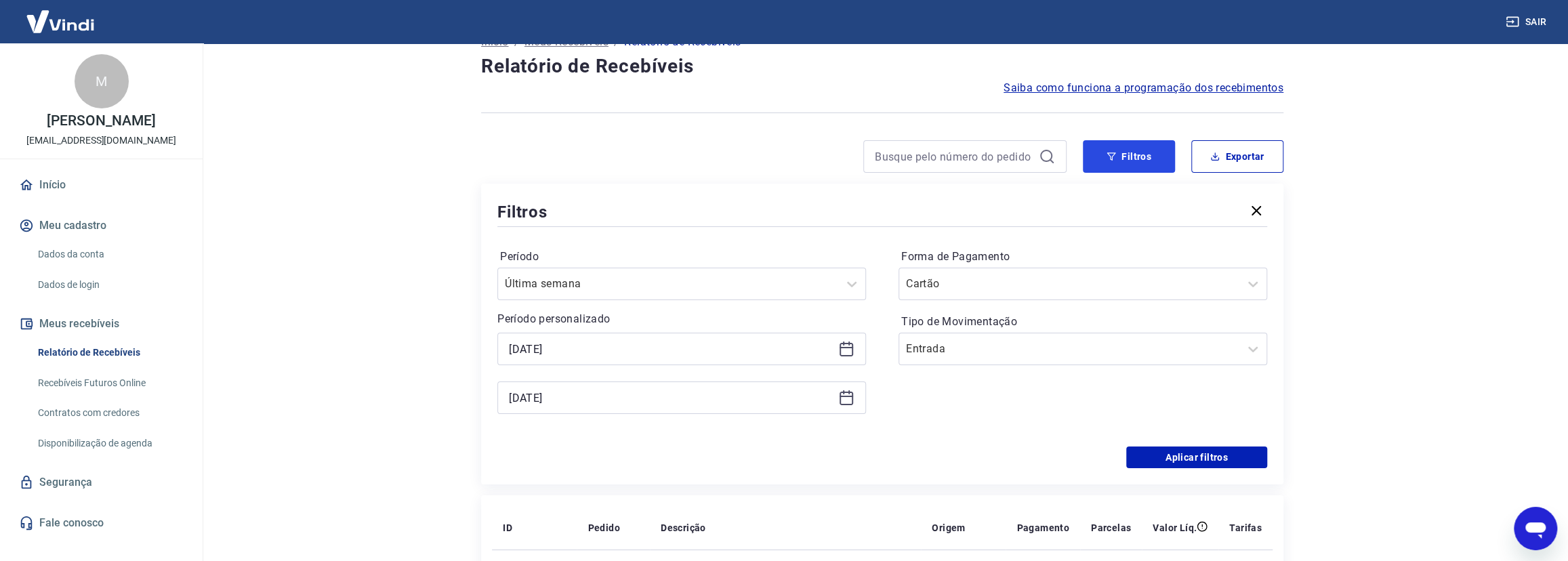
scroll to position [0, 0]
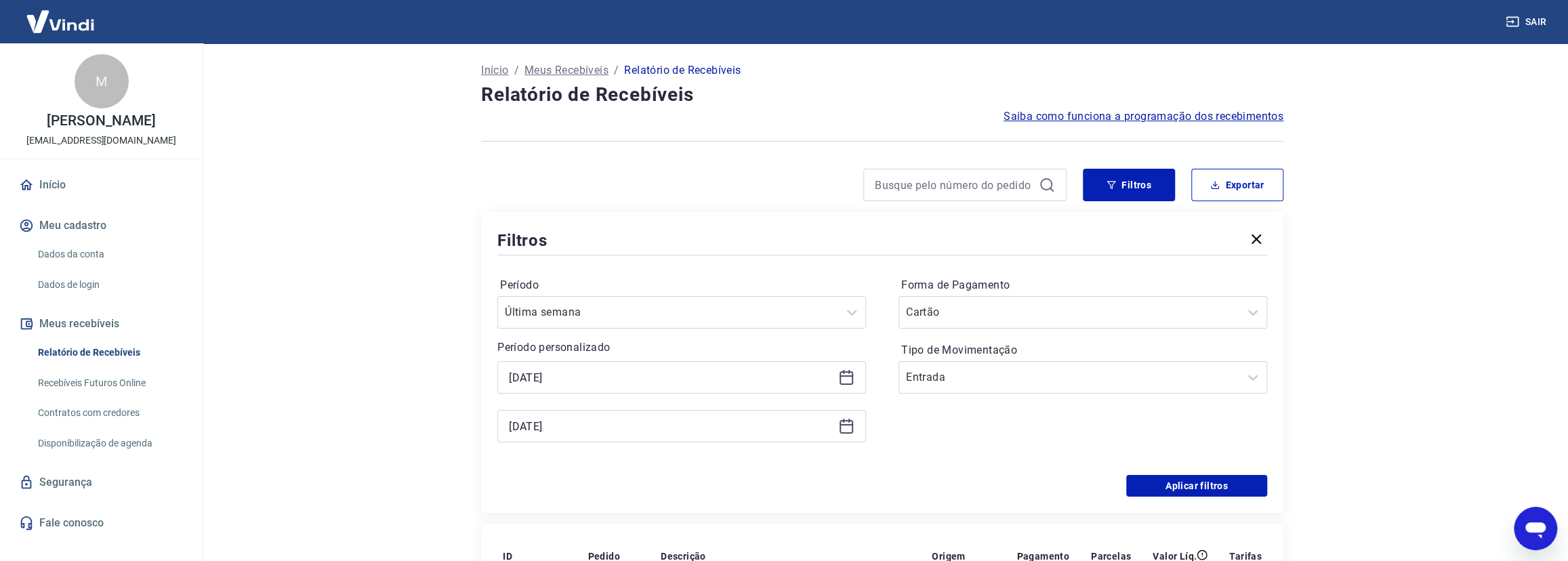
click at [86, 393] on link "Recebíveis Futuros Online" at bounding box center [109, 383] width 154 height 28
click at [125, 396] on link "Recebíveis Futuros Online" at bounding box center [109, 383] width 154 height 28
click at [1257, 240] on icon "button" at bounding box center [1256, 239] width 10 height 10
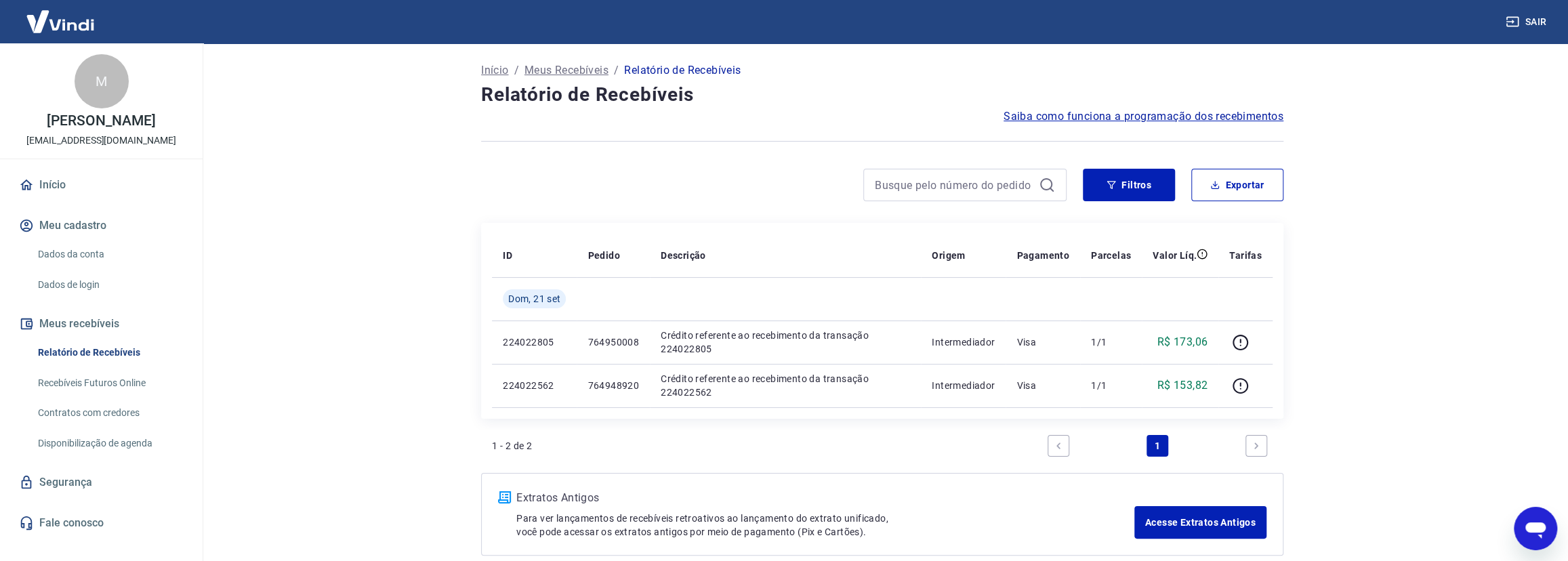
click at [102, 365] on link "Relatório de Recebíveis" at bounding box center [109, 353] width 154 height 28
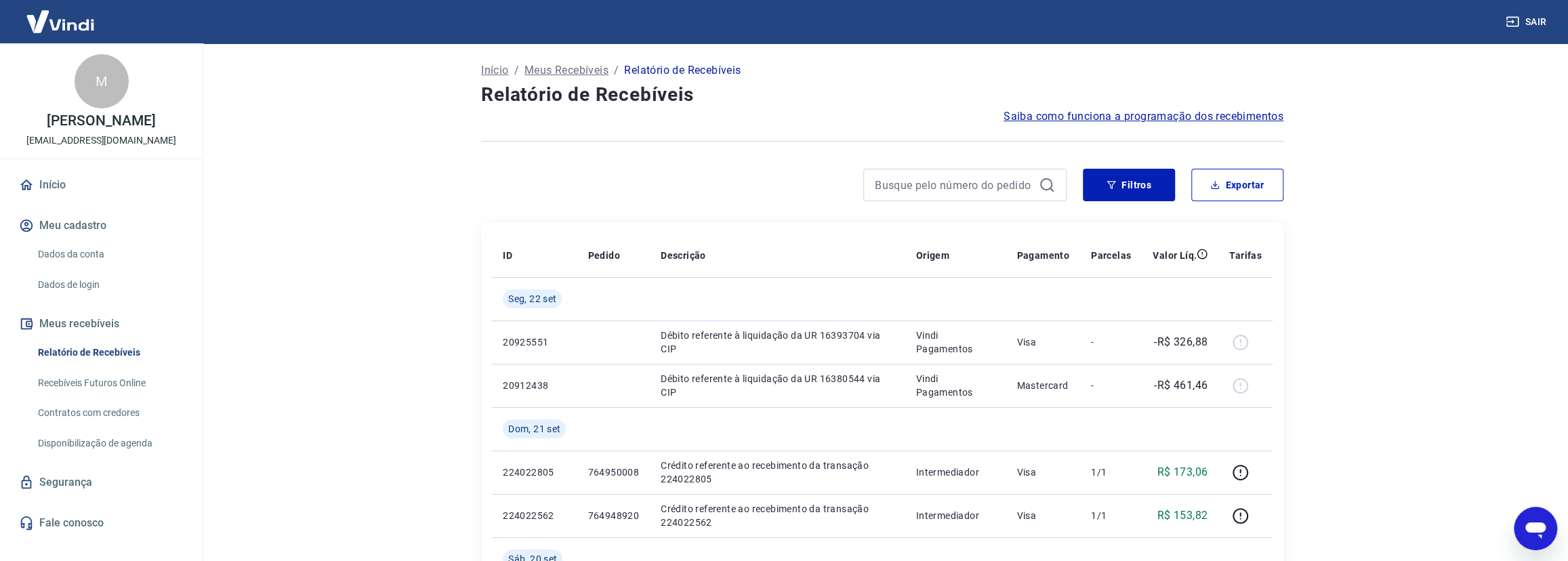
click at [103, 366] on link "Relatório de Recebíveis" at bounding box center [109, 353] width 154 height 28
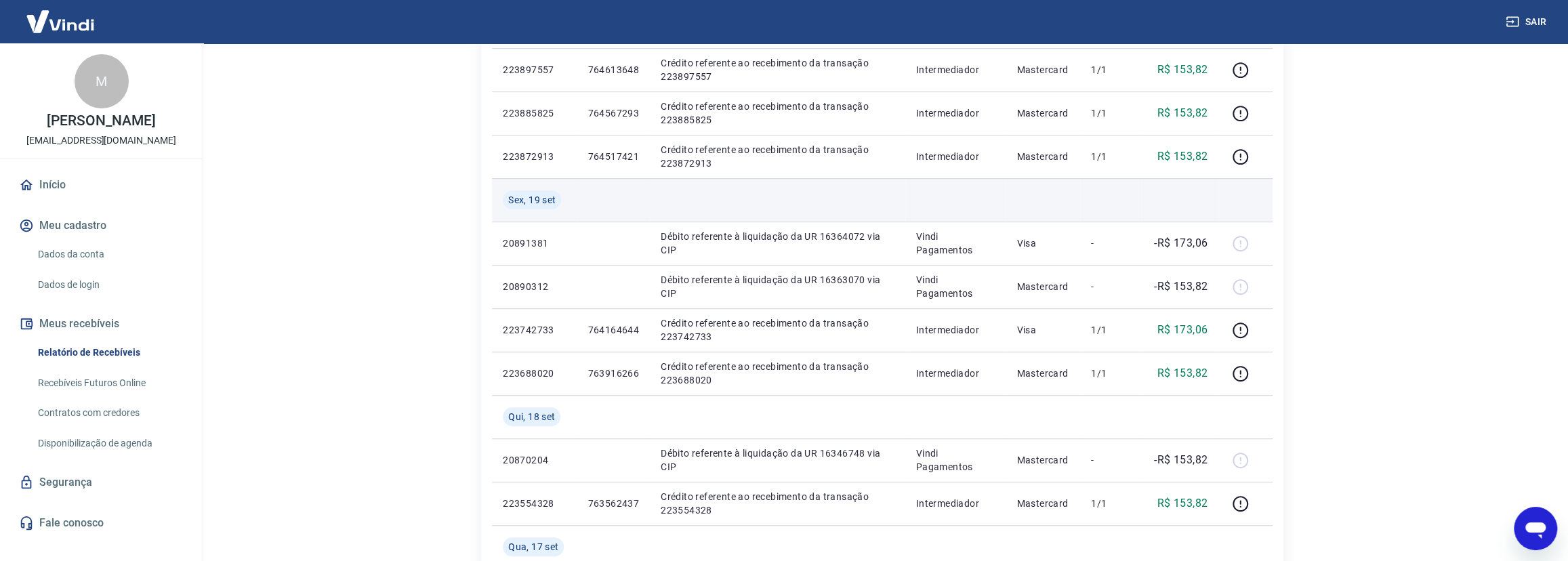
scroll to position [554, 0]
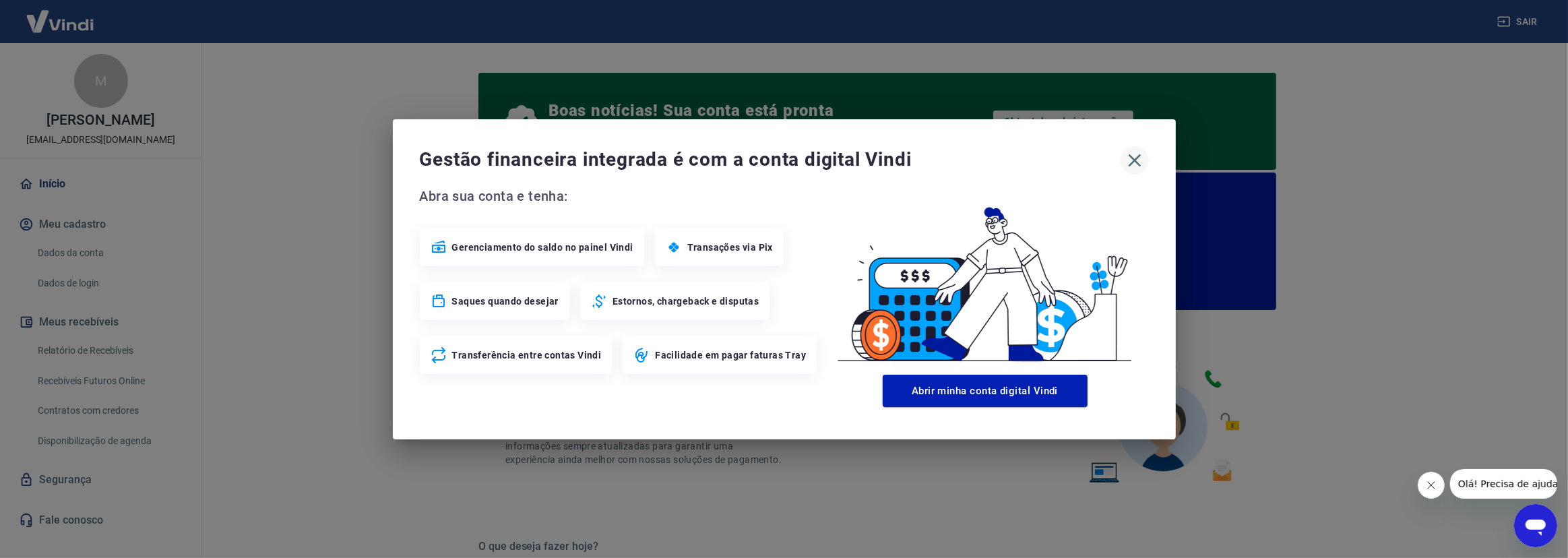
click at [1132, 161] on icon "button" at bounding box center [1134, 160] width 13 height 13
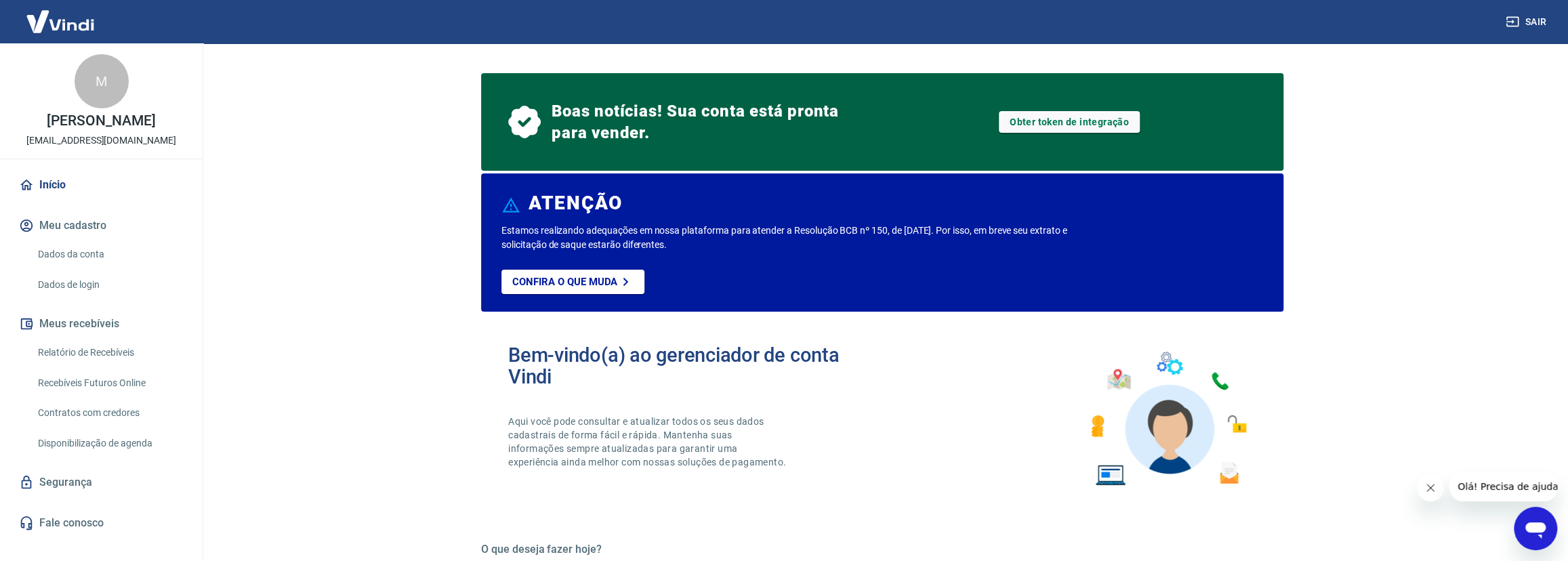
click at [1527, 21] on button "Sair" at bounding box center [1527, 22] width 49 height 25
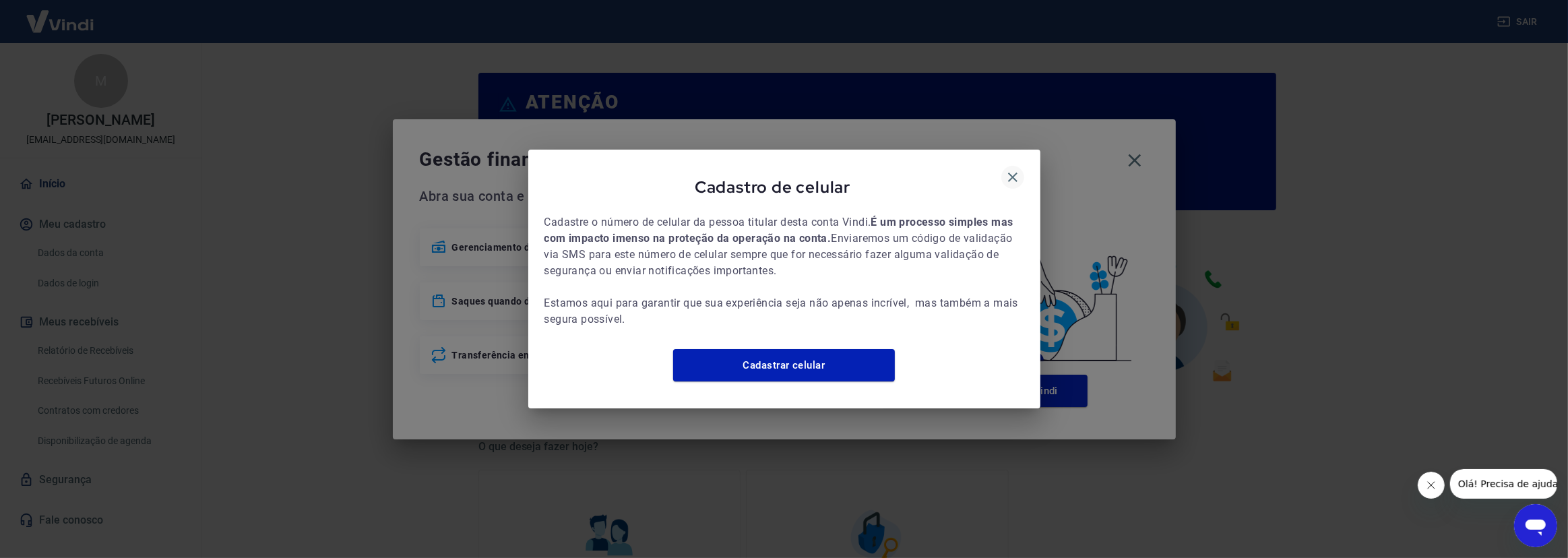
click at [1010, 169] on icon "button" at bounding box center [1012, 178] width 16 height 16
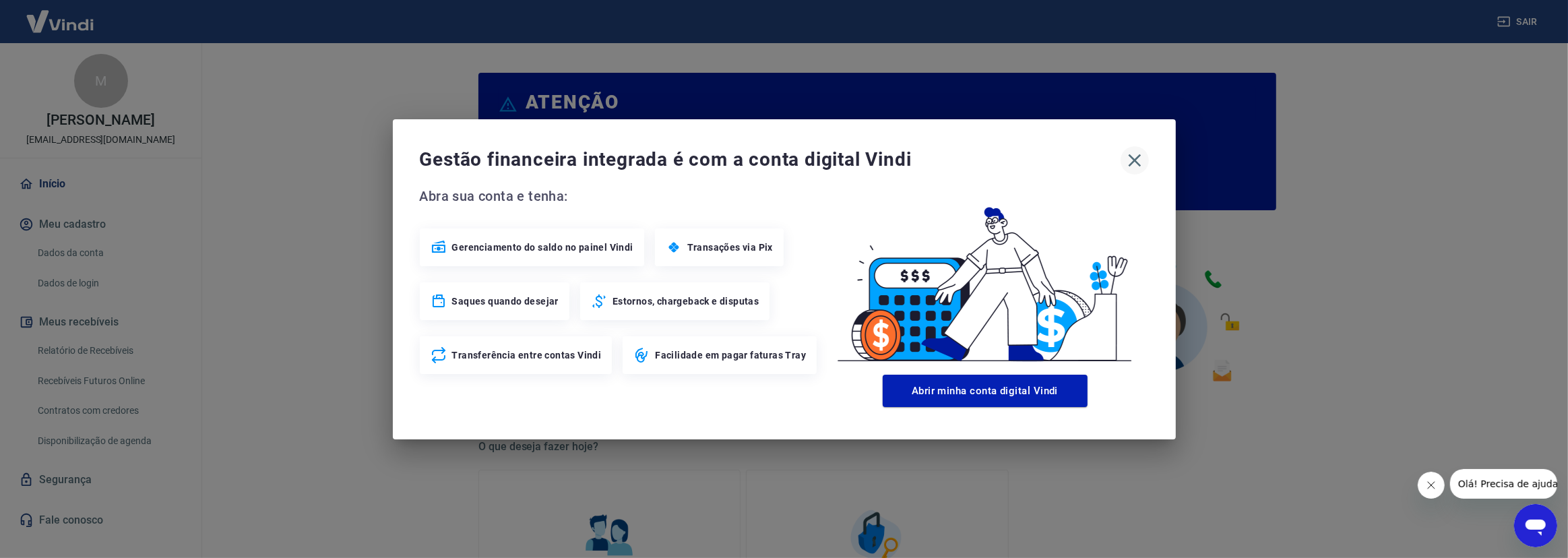
click at [1133, 160] on icon "button" at bounding box center [1134, 160] width 13 height 13
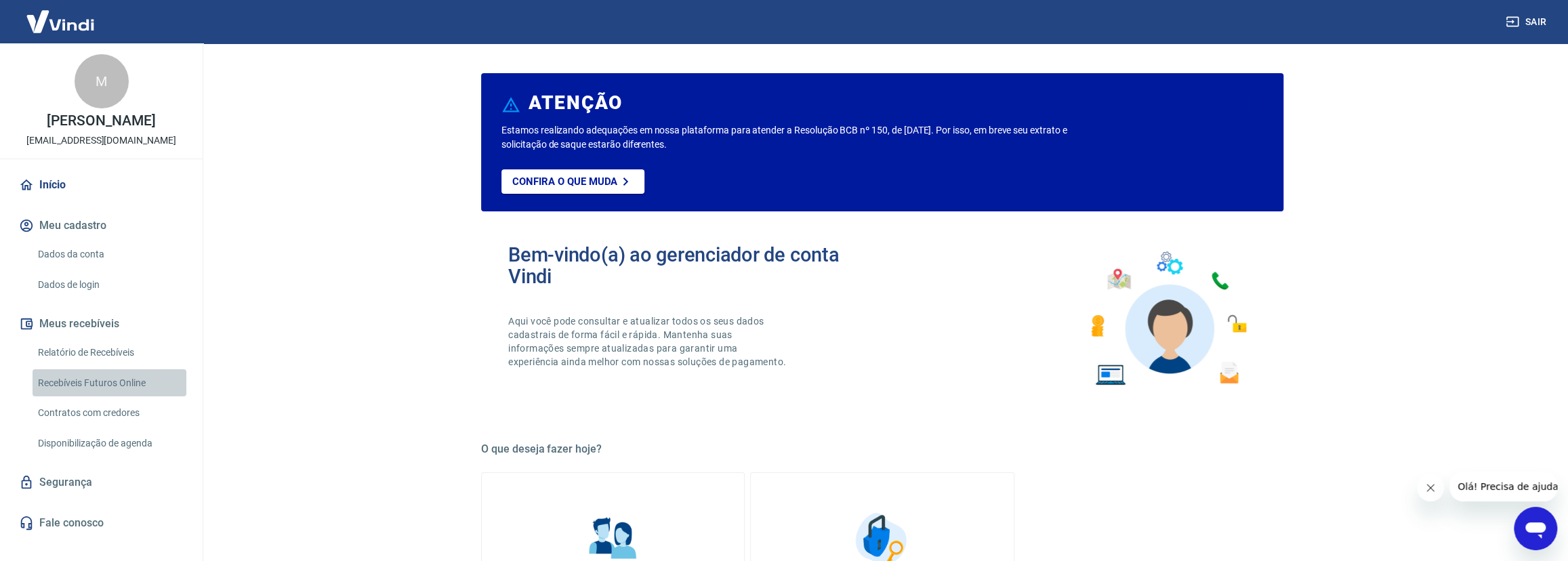
click at [90, 396] on link "Recebíveis Futuros Online" at bounding box center [109, 383] width 154 height 28
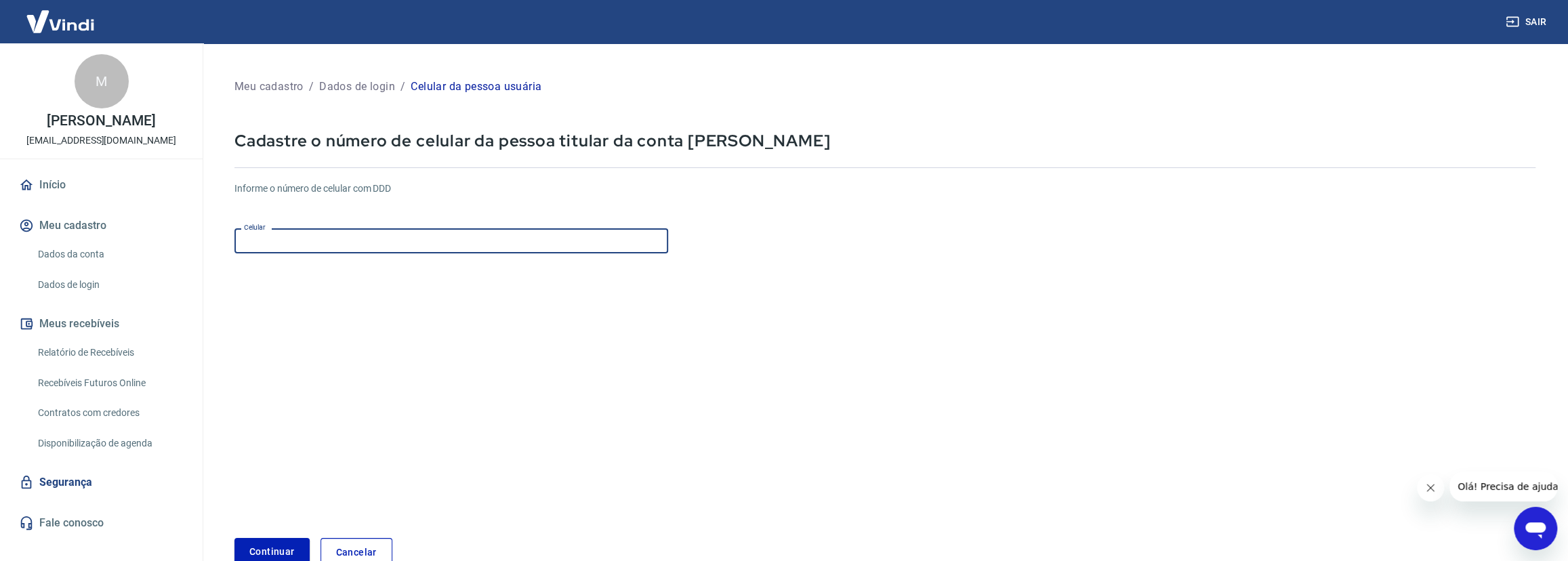
drag, startPoint x: 343, startPoint y: 243, endPoint x: 338, endPoint y: 249, distance: 7.8
click at [343, 243] on input "Celular" at bounding box center [451, 240] width 434 height 25
type input "(11) 97153-4330"
click at [269, 549] on button "Continuar" at bounding box center [272, 552] width 75 height 28
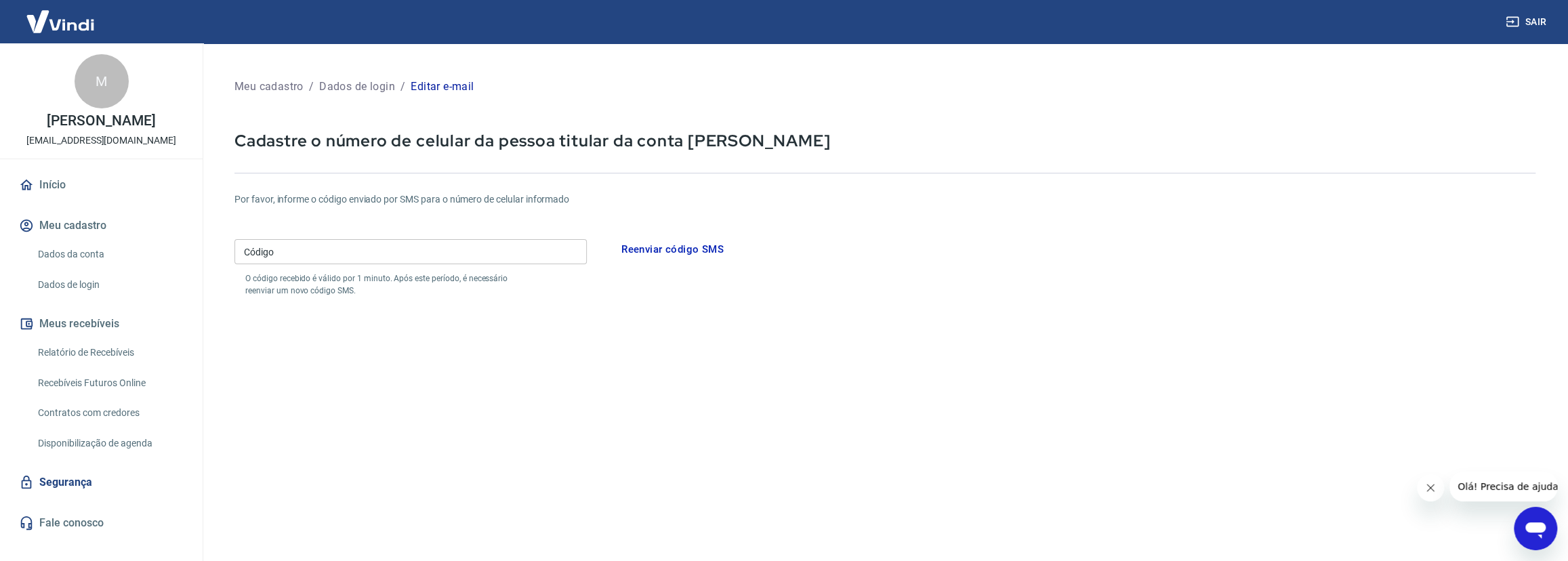
click at [350, 247] on input "Código" at bounding box center [411, 252] width 352 height 25
type input "773938"
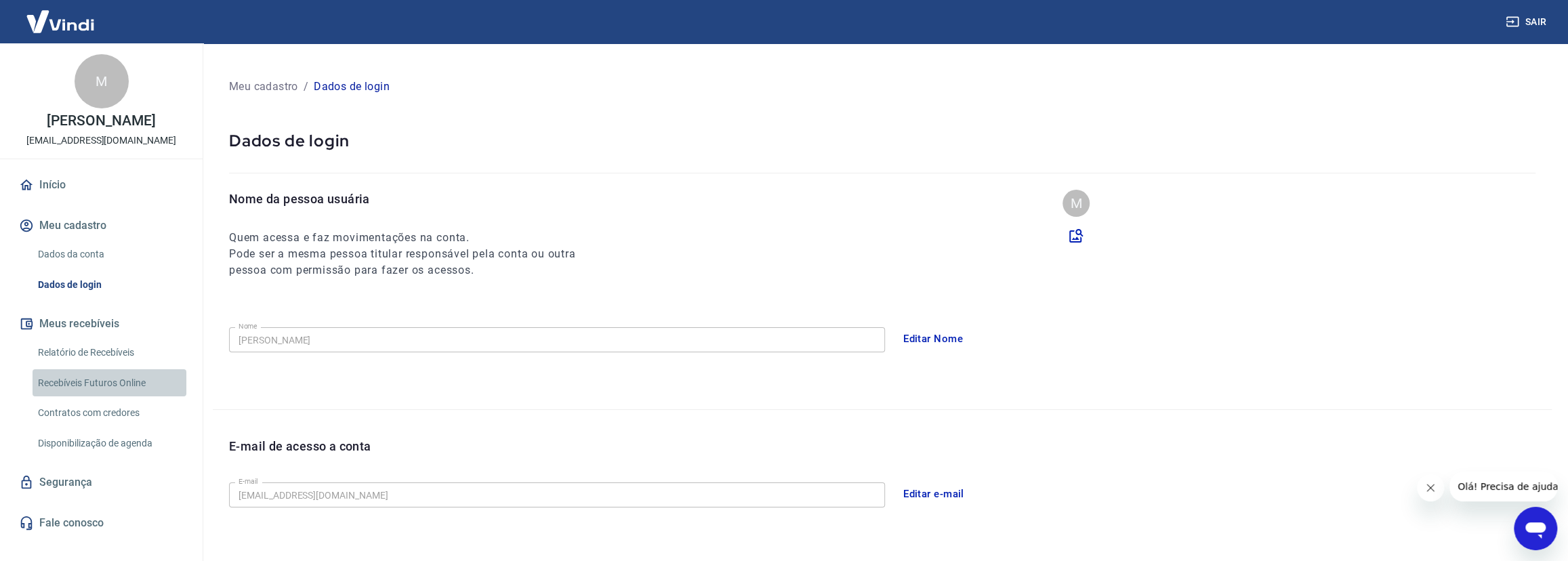
click at [90, 396] on link "Recebíveis Futuros Online" at bounding box center [109, 383] width 154 height 28
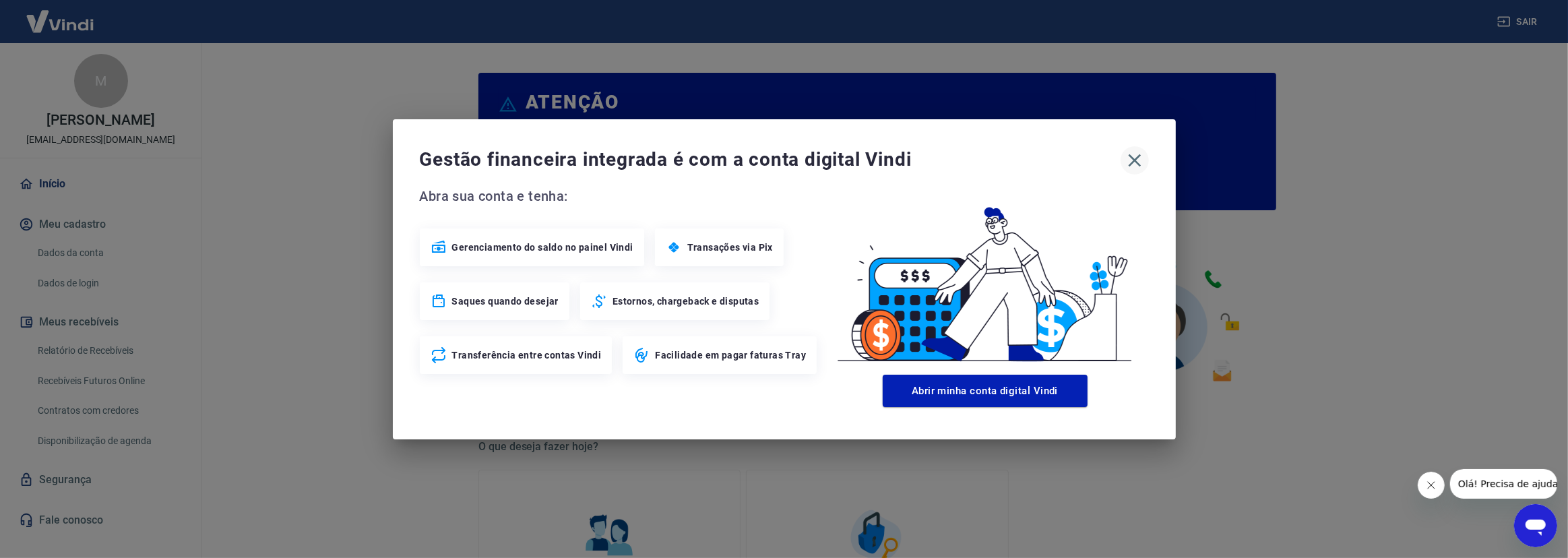
click at [1142, 160] on icon "button" at bounding box center [1134, 160] width 21 height 21
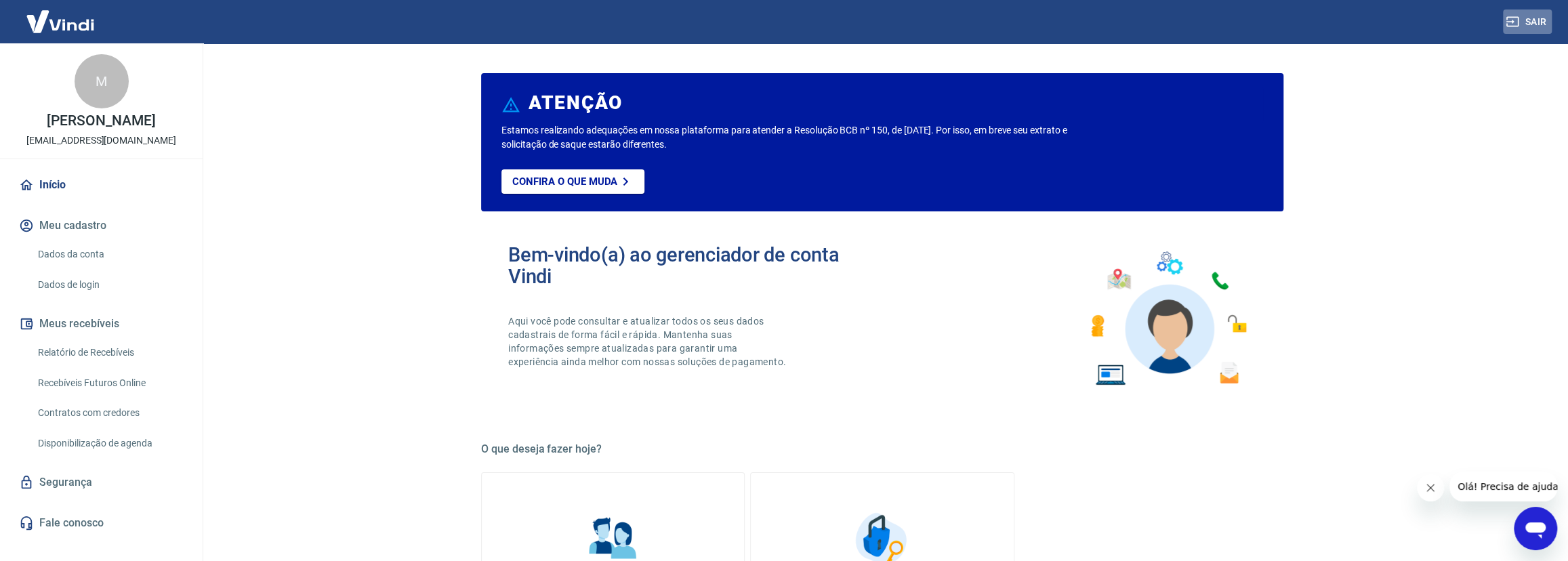
click at [1546, 21] on button "Sair" at bounding box center [1527, 22] width 49 height 25
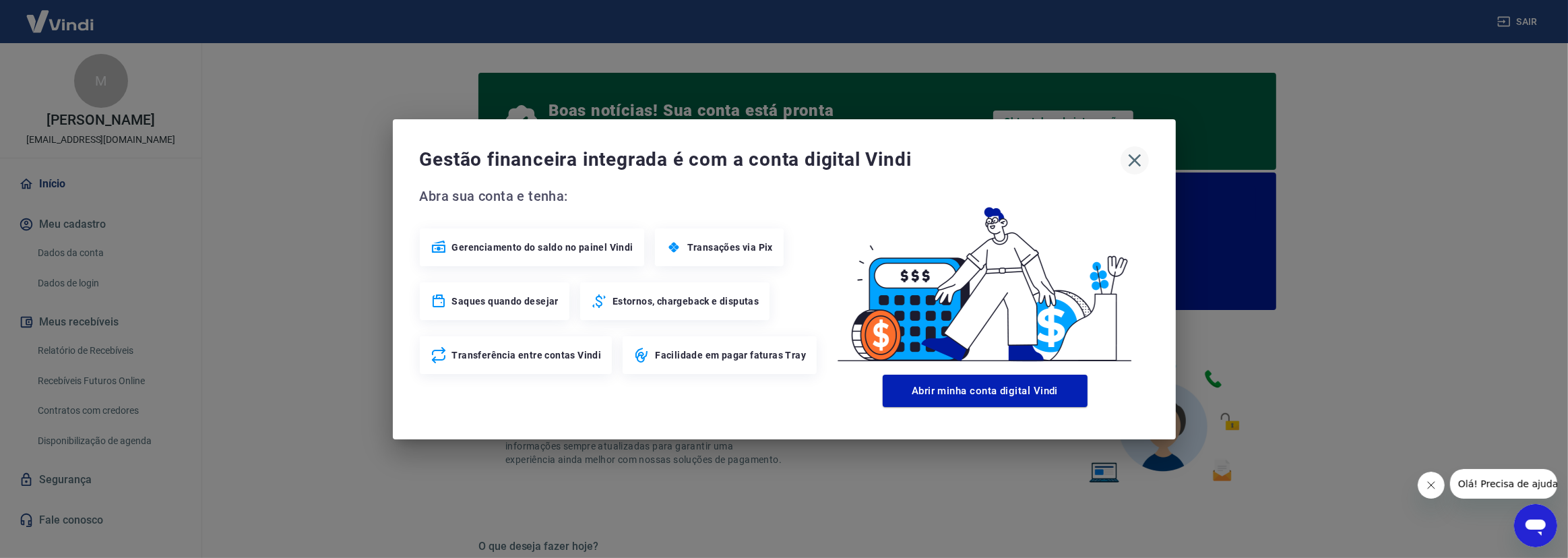
click at [1132, 159] on icon "button" at bounding box center [1134, 160] width 21 height 21
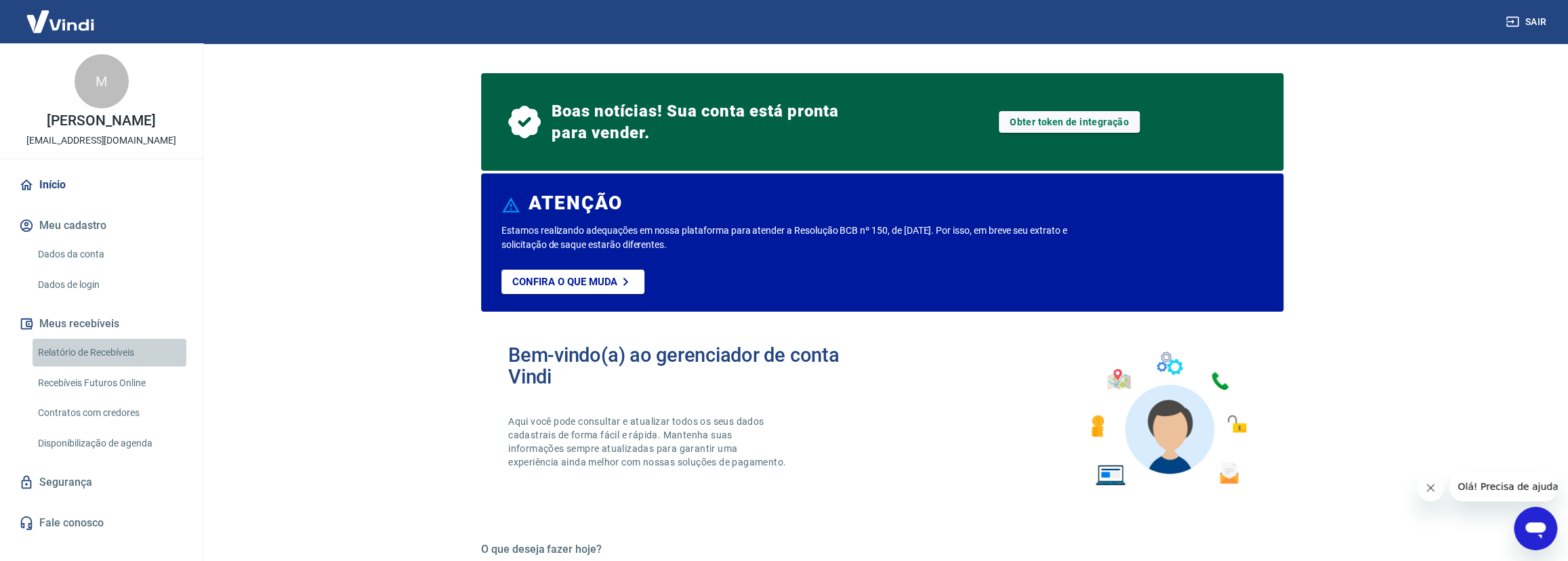
click at [98, 365] on link "Relatório de Recebíveis" at bounding box center [109, 353] width 154 height 28
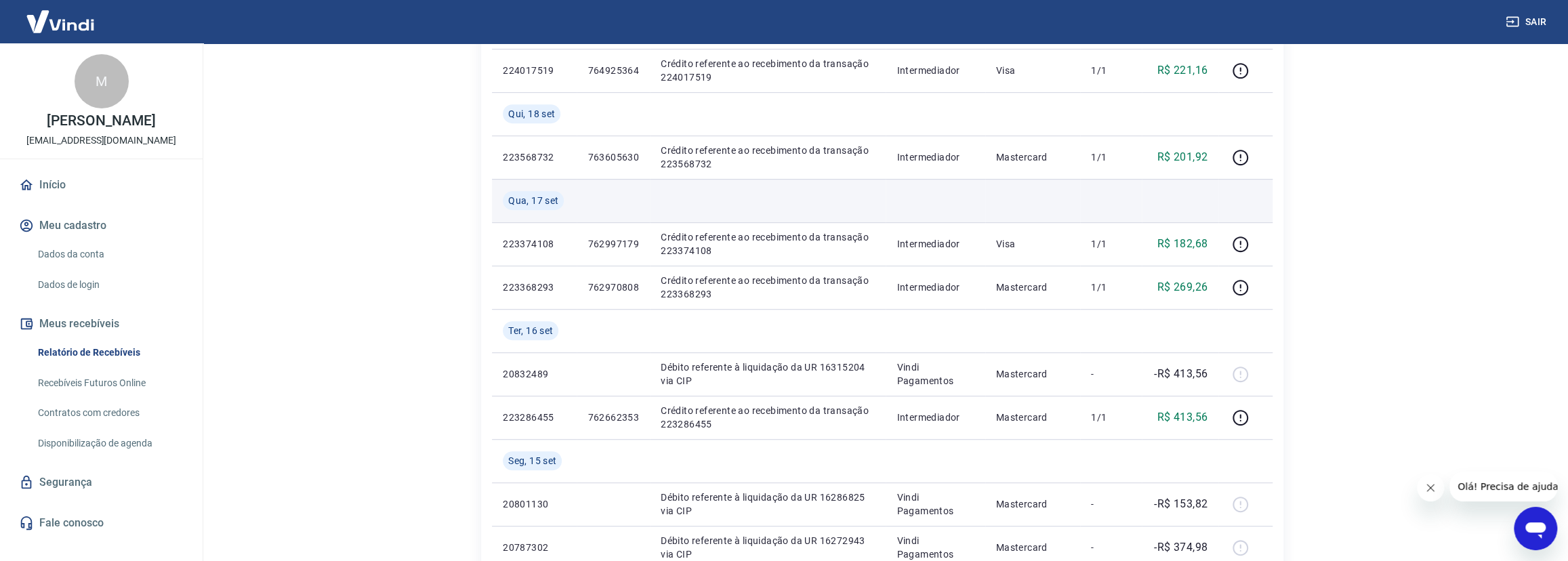
scroll to position [554, 0]
